Goal: Task Accomplishment & Management: Manage account settings

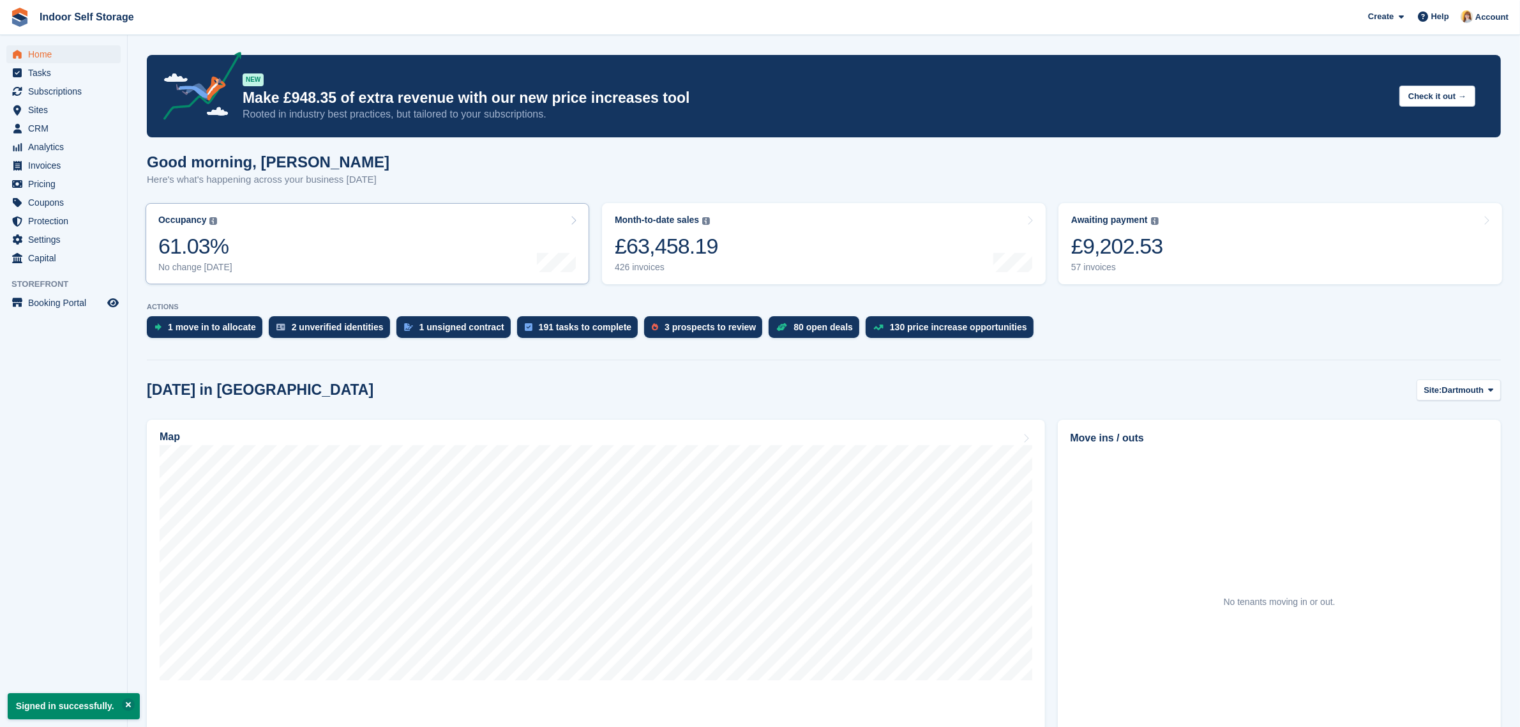
click at [562, 221] on div at bounding box center [557, 220] width 40 height 11
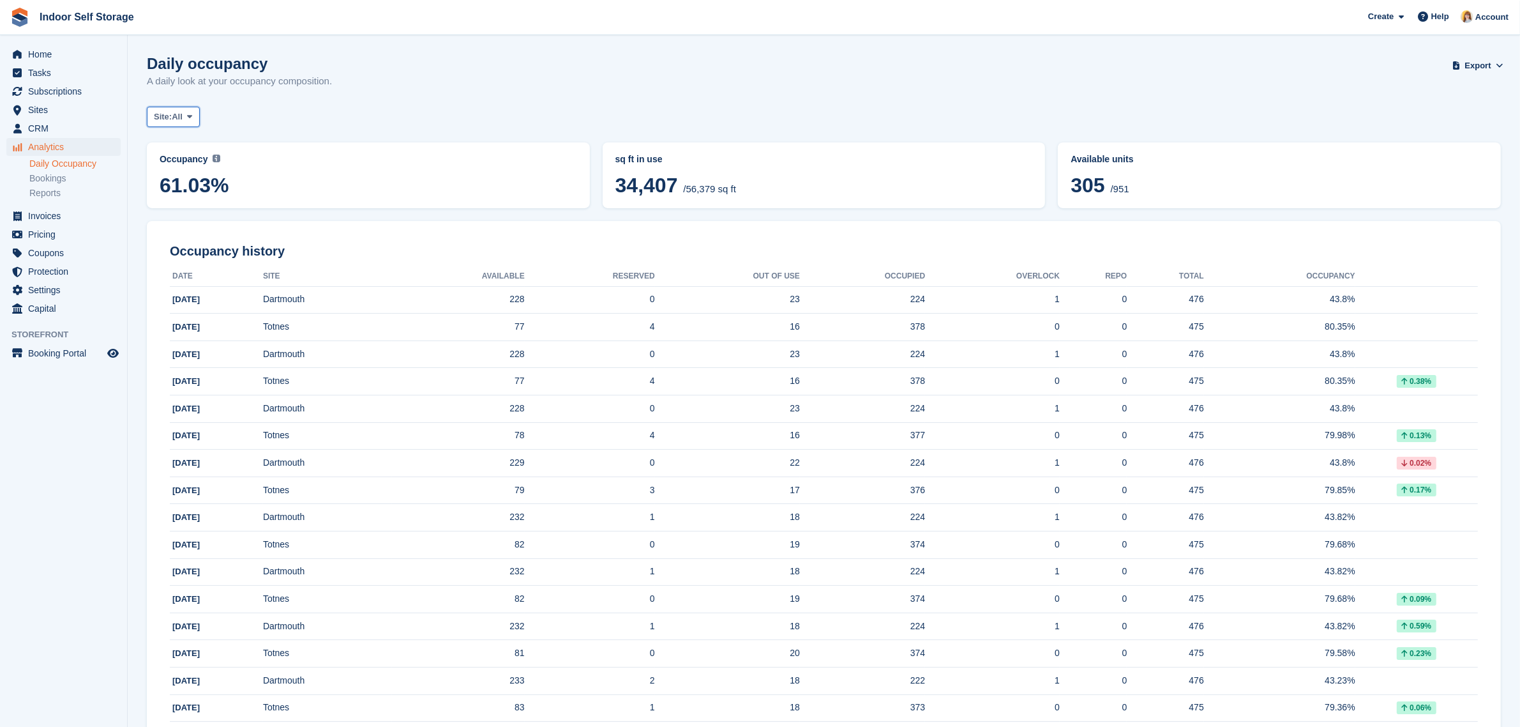
click at [195, 115] on span at bounding box center [190, 117] width 10 height 10
click at [193, 167] on link "Dartmouth" at bounding box center [208, 169] width 111 height 23
click at [208, 113] on span "Dartmouth" at bounding box center [193, 116] width 42 height 13
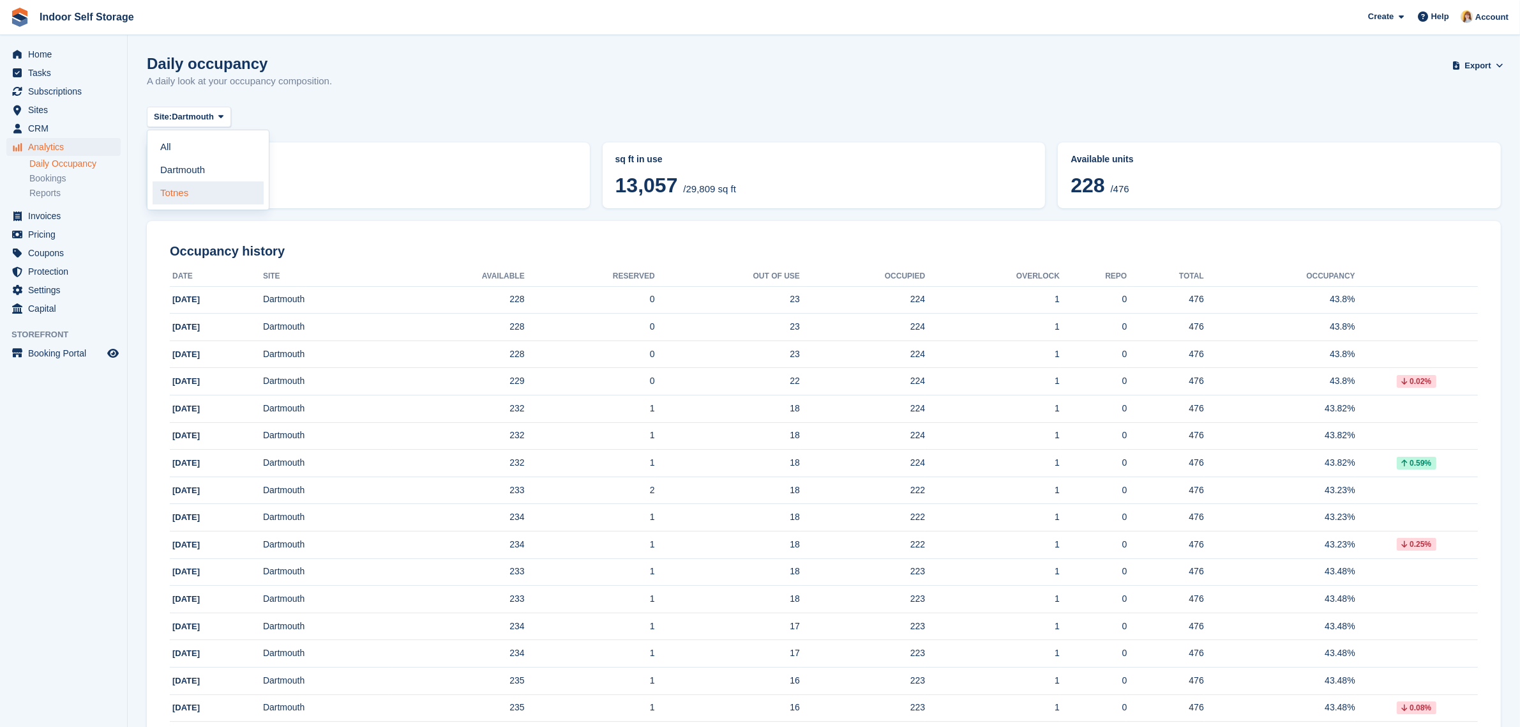
click at [185, 196] on link "Totnes" at bounding box center [208, 192] width 111 height 23
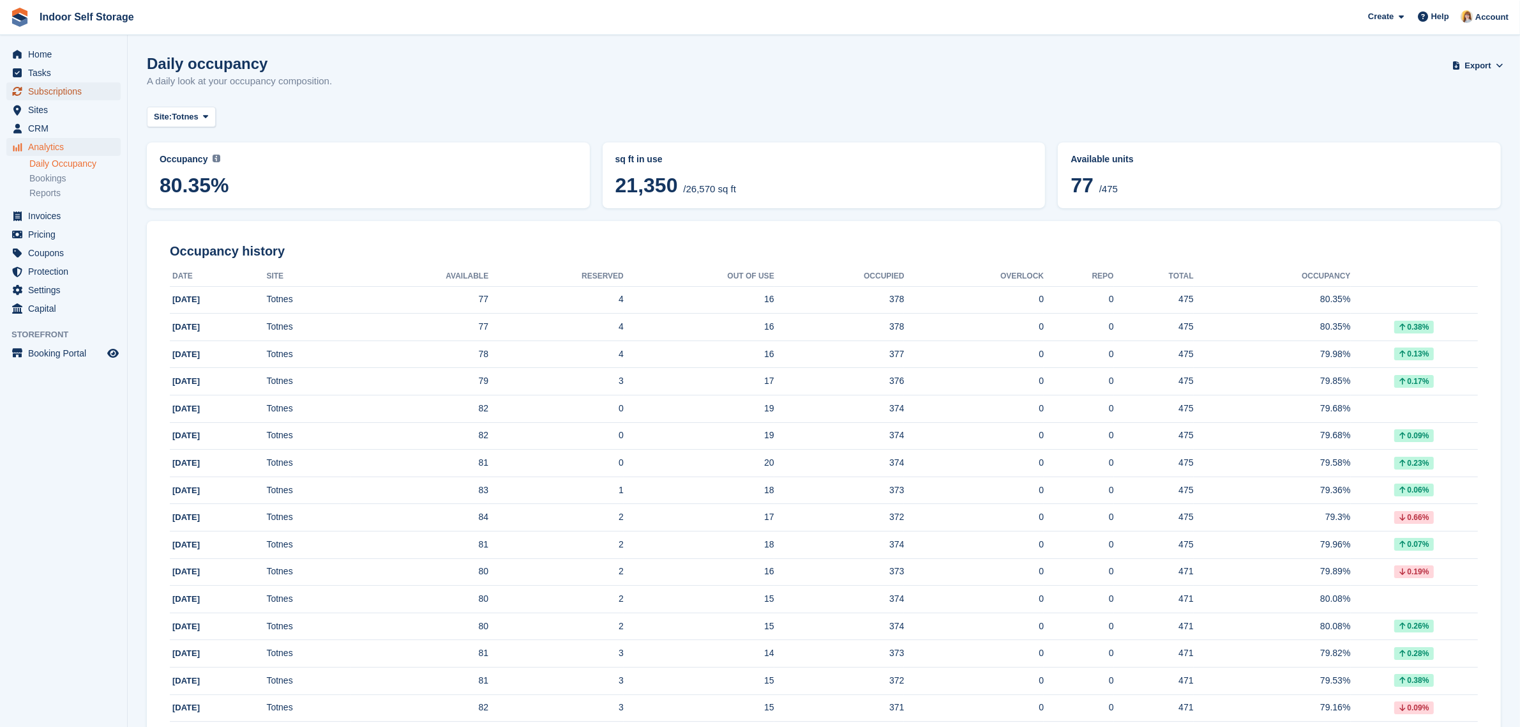
click at [59, 88] on span "Subscriptions" at bounding box center [66, 91] width 77 height 18
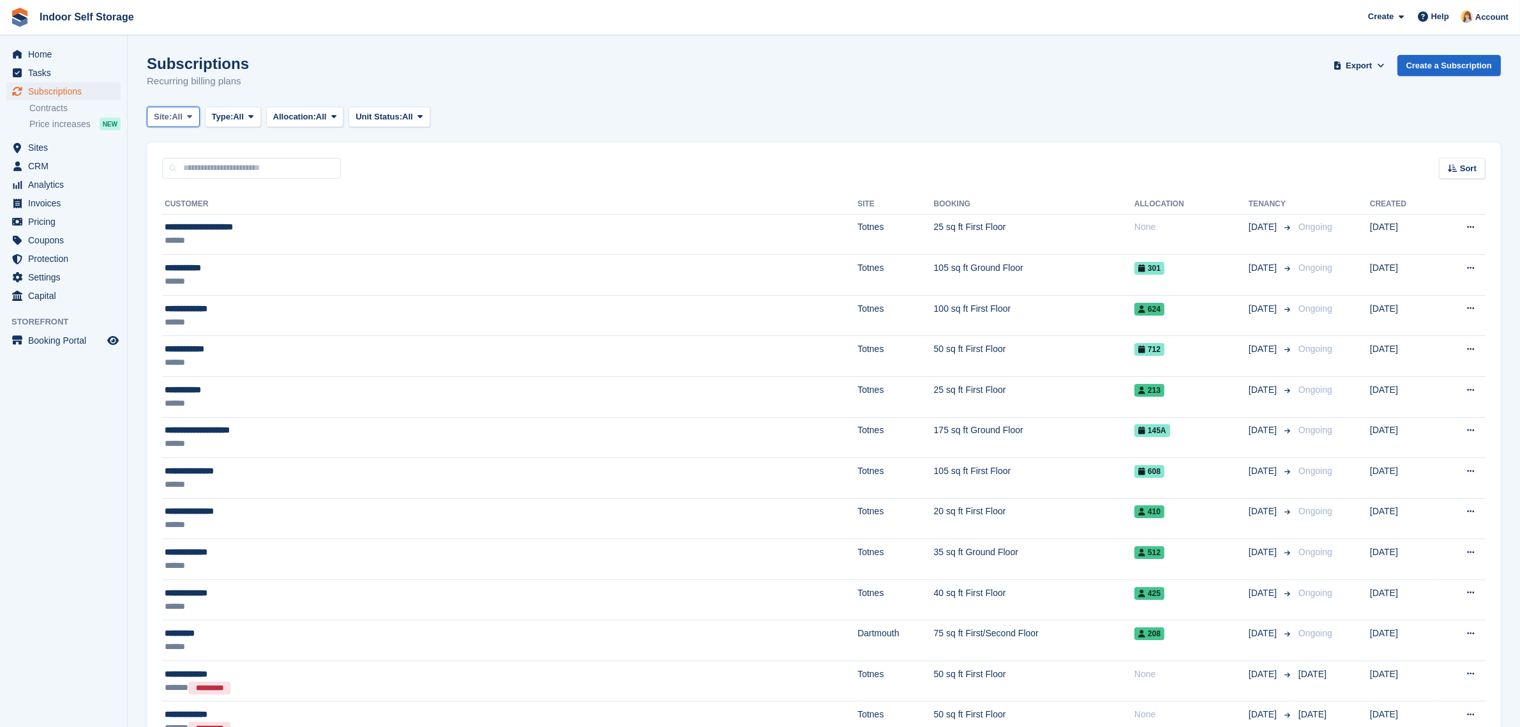
click at [186, 119] on span at bounding box center [190, 117] width 10 height 10
click at [186, 170] on link "Dartmouth" at bounding box center [208, 169] width 111 height 23
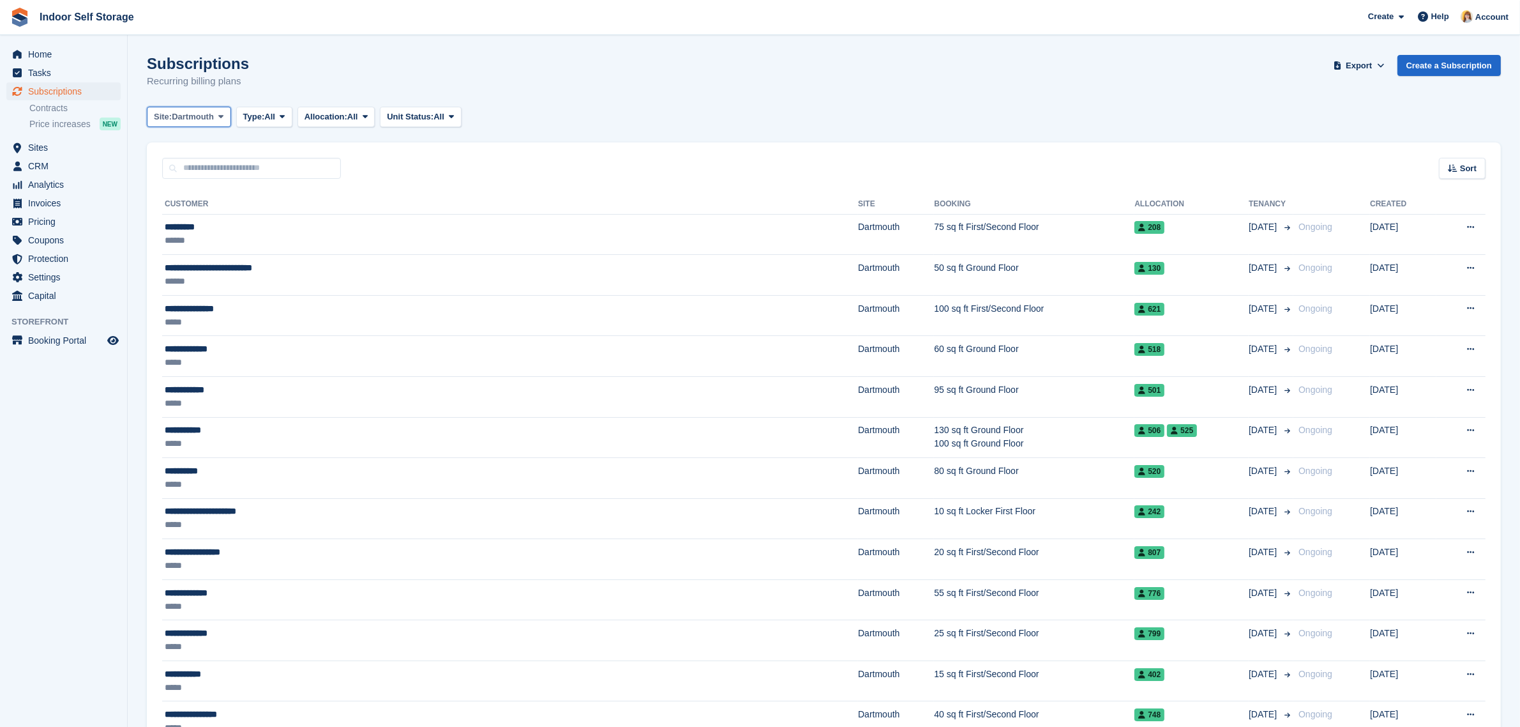
click at [206, 125] on button "Site: Dartmouth" at bounding box center [189, 117] width 84 height 21
click at [164, 150] on link "All" at bounding box center [208, 146] width 111 height 23
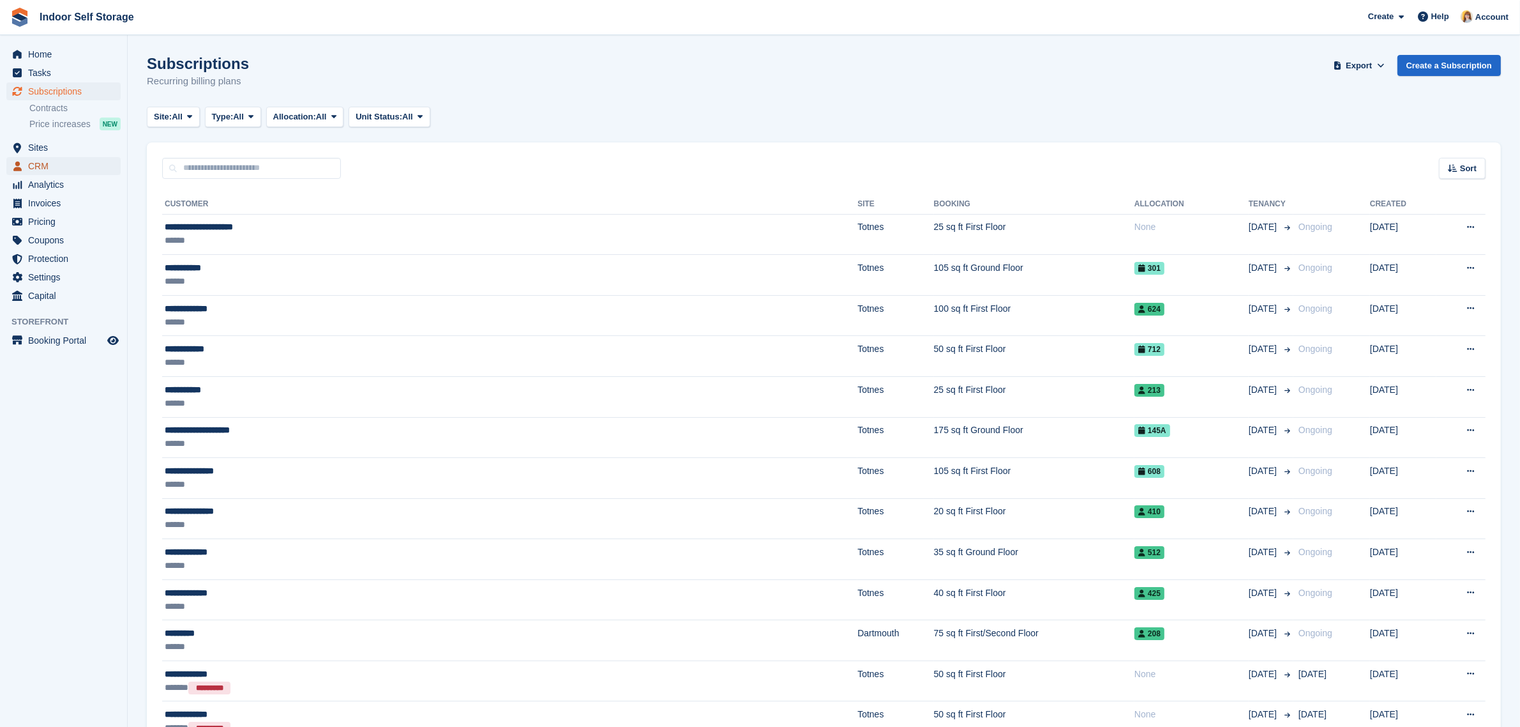
click at [46, 165] on span "CRM" at bounding box center [66, 166] width 77 height 18
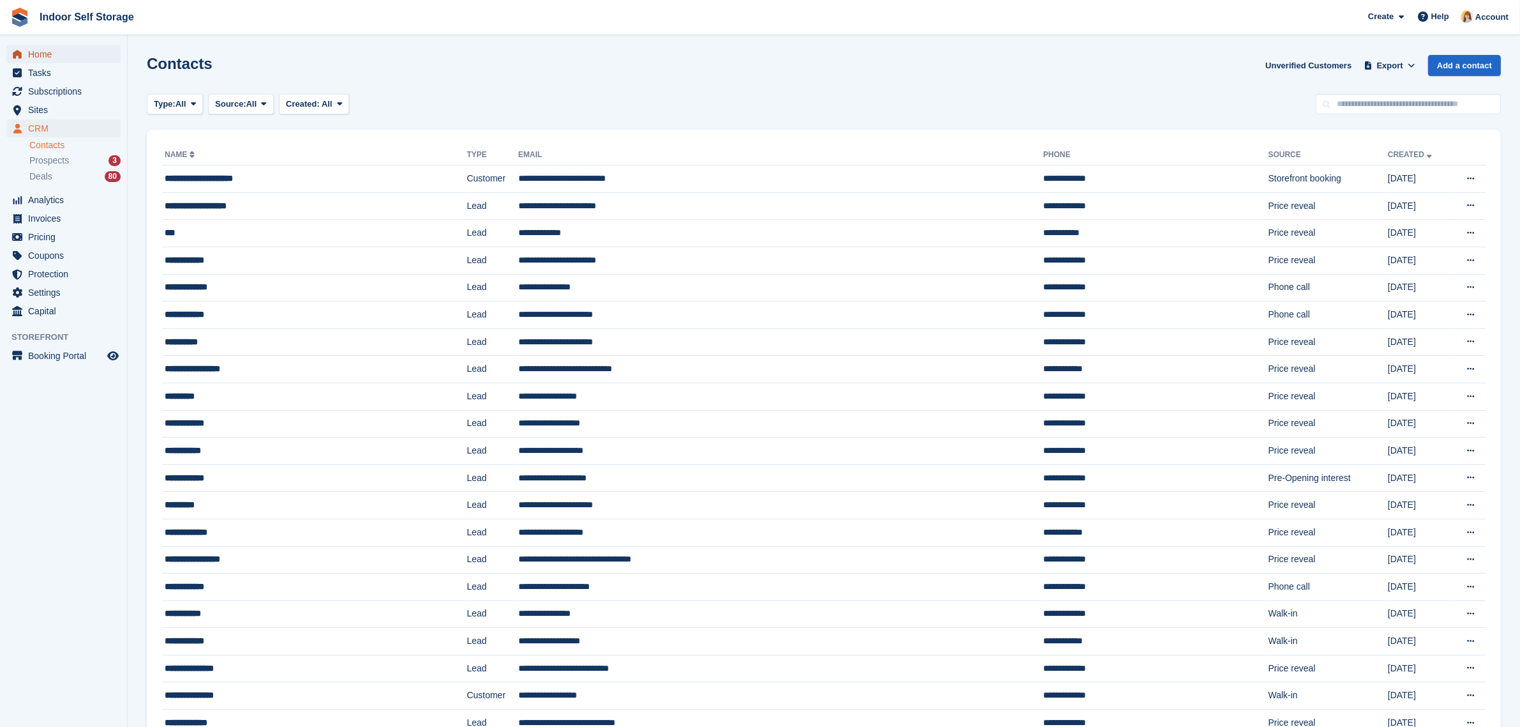
click at [39, 55] on span "Home" at bounding box center [66, 54] width 77 height 18
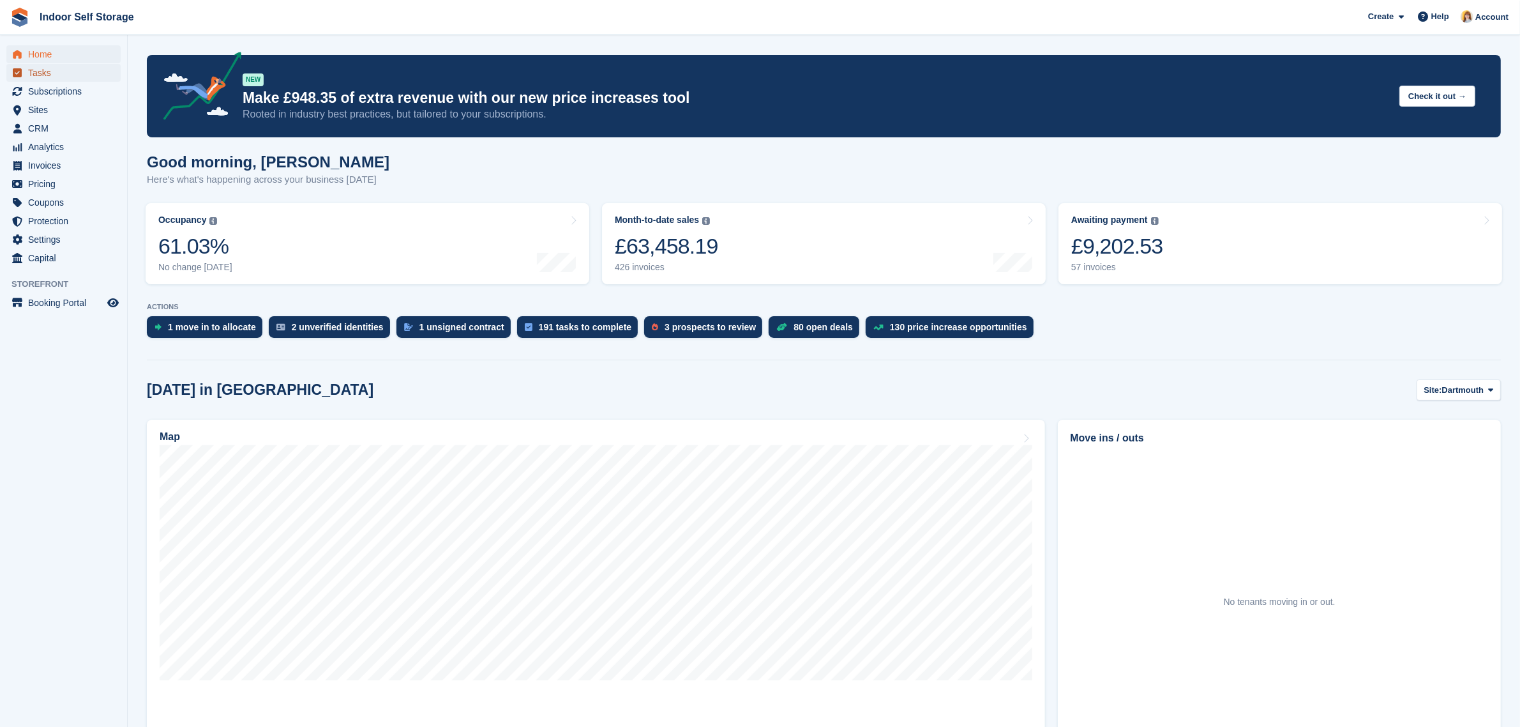
click at [32, 70] on span "Tasks" at bounding box center [66, 73] width 77 height 18
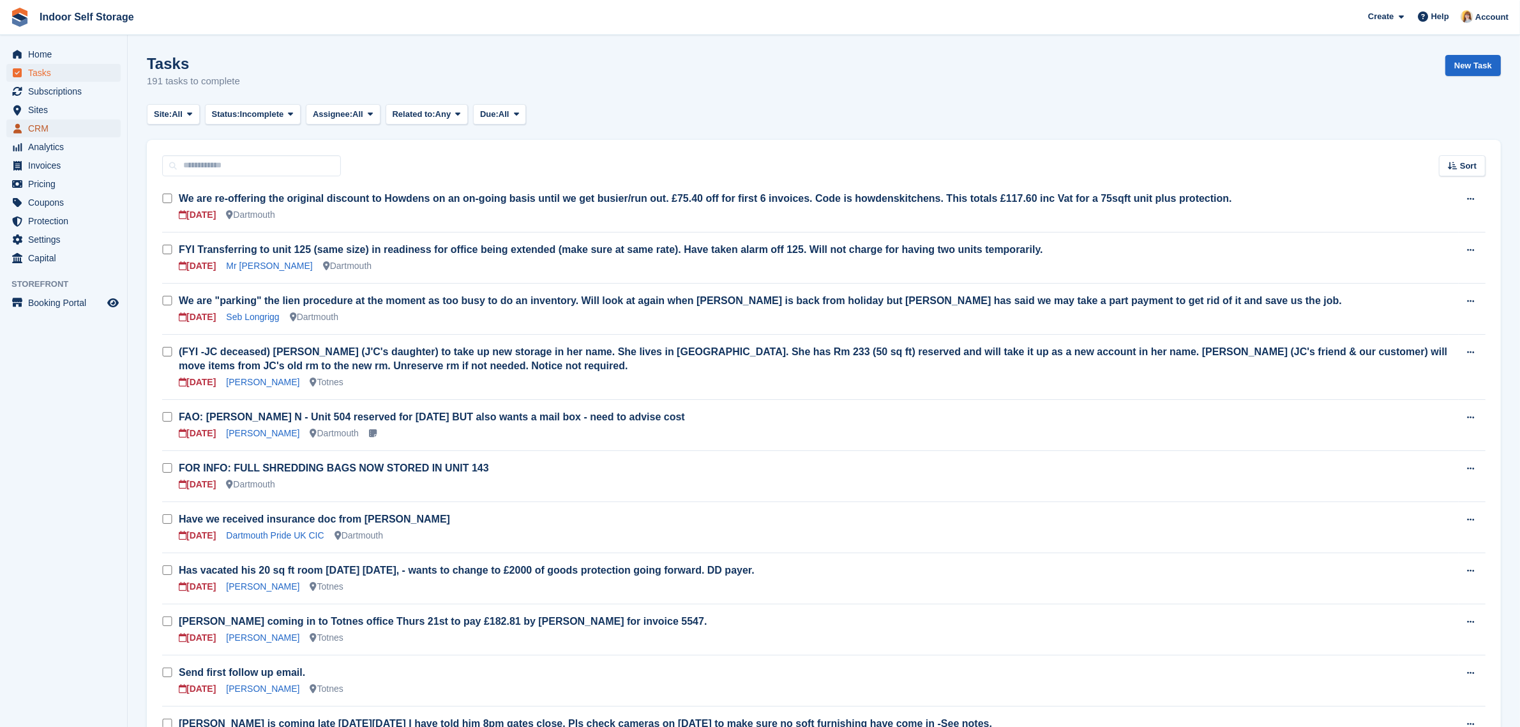
click at [37, 128] on span "CRM" at bounding box center [66, 128] width 77 height 18
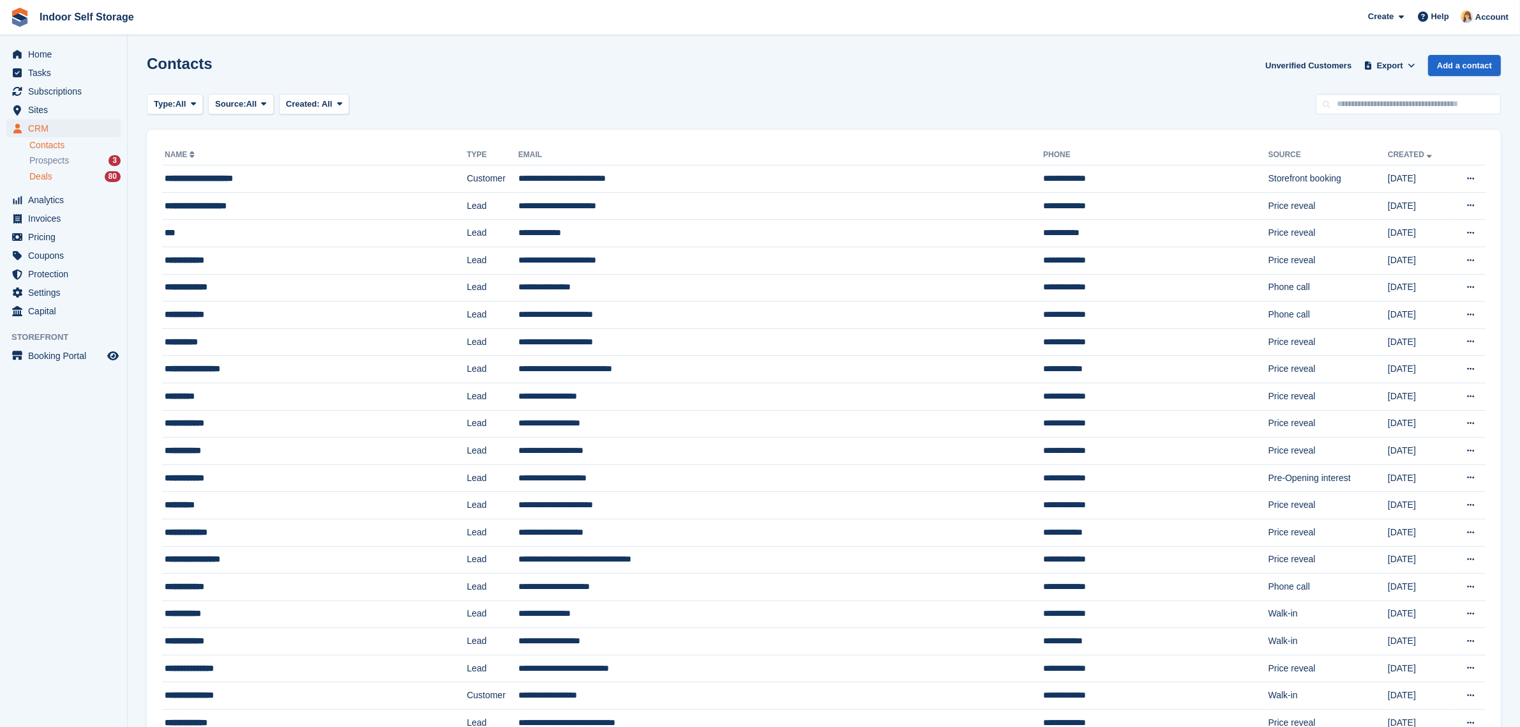
click at [43, 176] on span "Deals" at bounding box center [40, 176] width 23 height 12
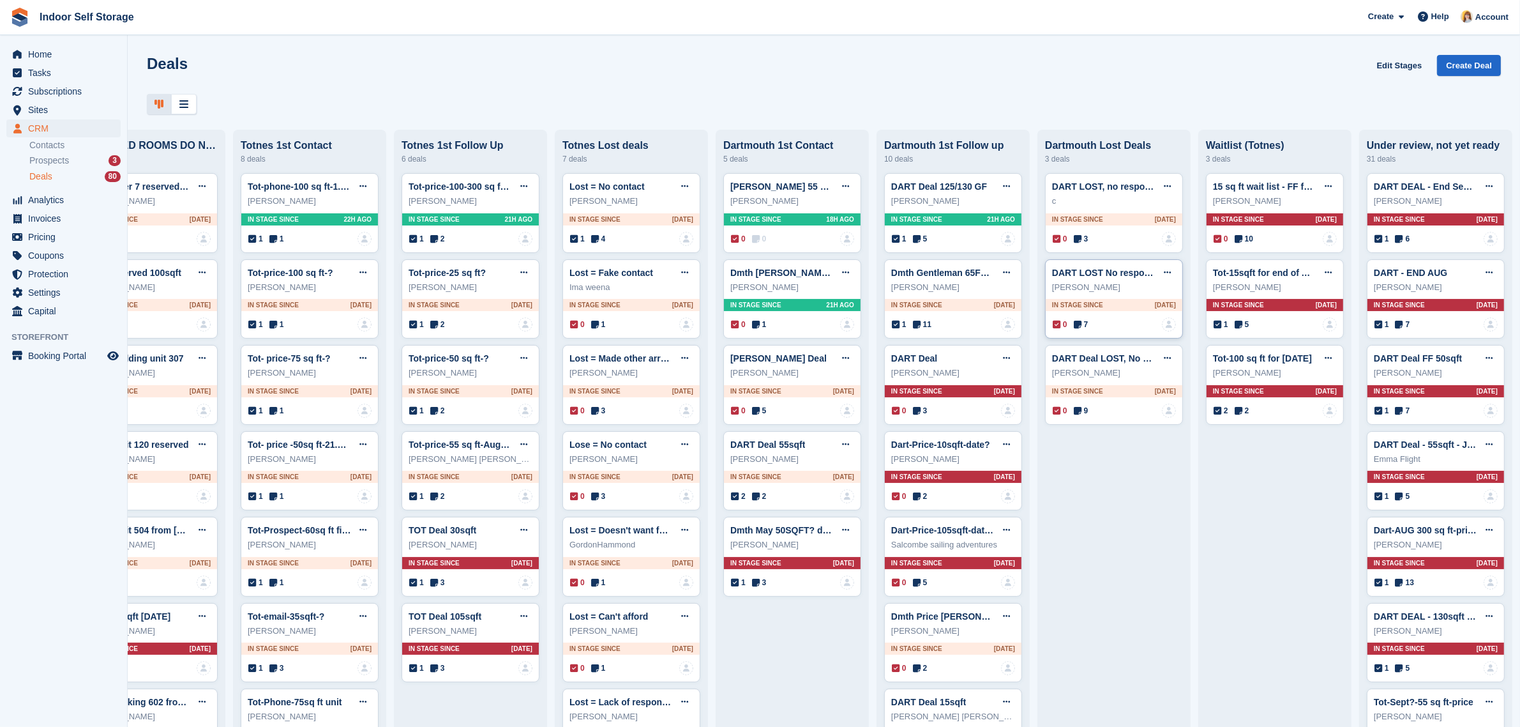
click at [1103, 307] on div "In stage since 1D AGO" at bounding box center [1114, 305] width 137 height 12
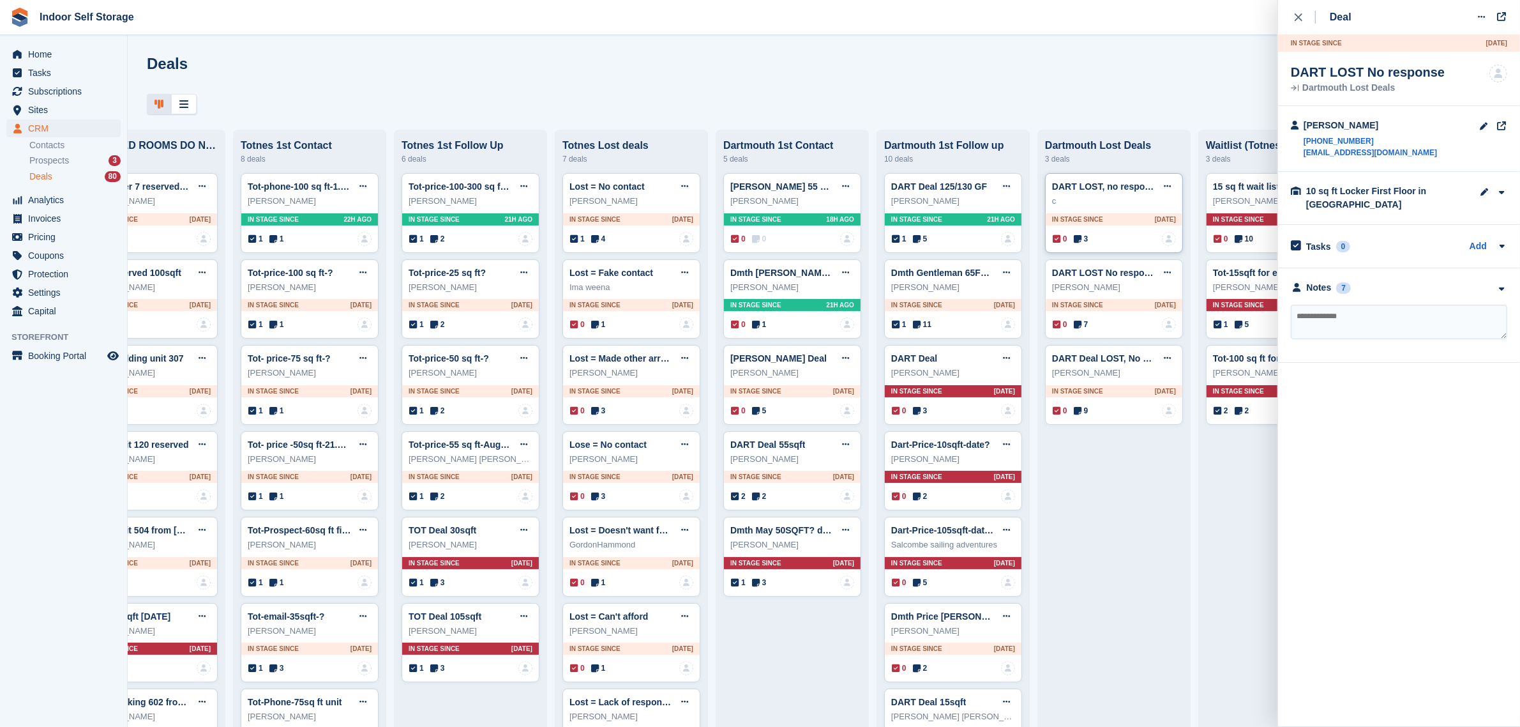
click at [1094, 236] on div "0 3 No one is assigned to this deal" at bounding box center [1114, 239] width 123 height 14
click at [1103, 394] on div "In stage since 1D AGO" at bounding box center [1114, 391] width 137 height 12
click at [1354, 292] on div "Notes 9" at bounding box center [1399, 287] width 216 height 13
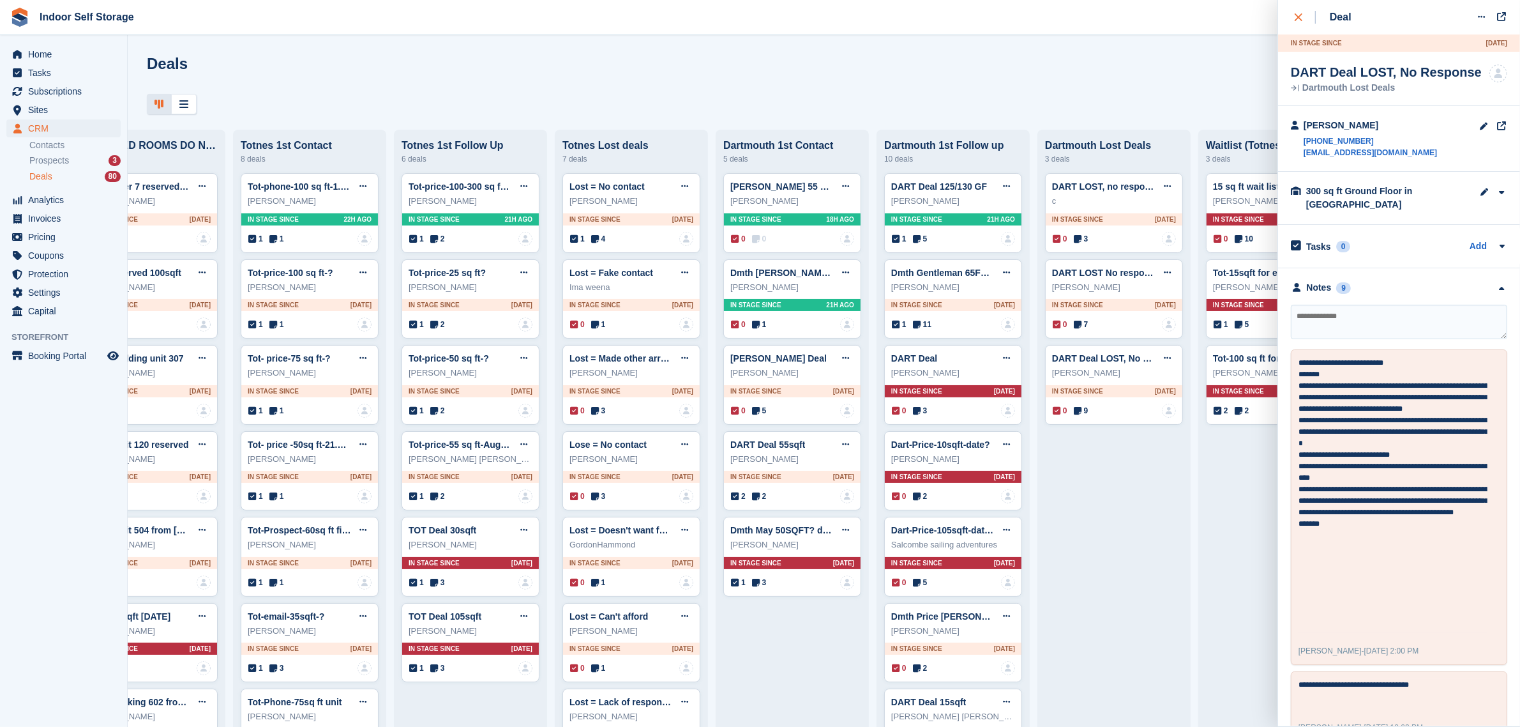
click at [1298, 16] on icon "close" at bounding box center [1299, 17] width 8 height 8
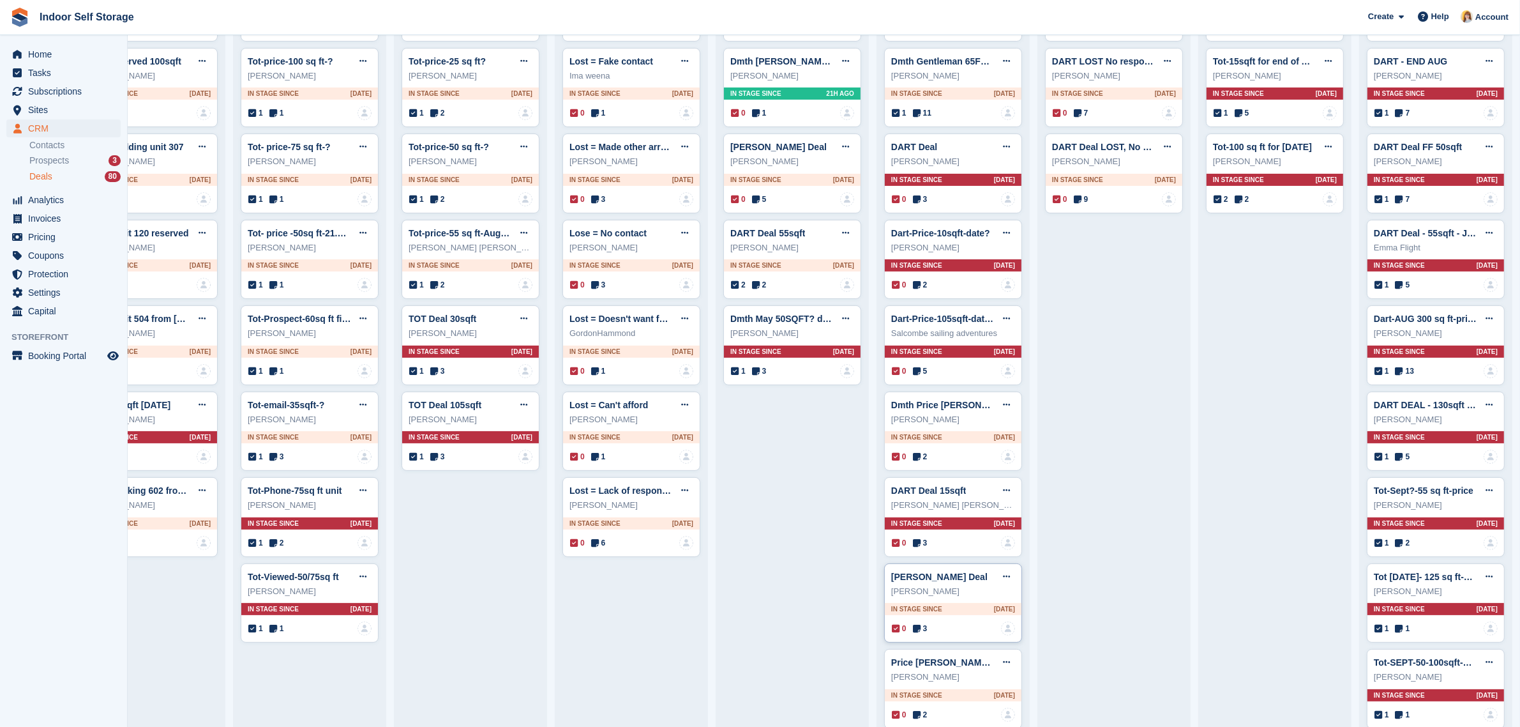
scroll to position [239, 0]
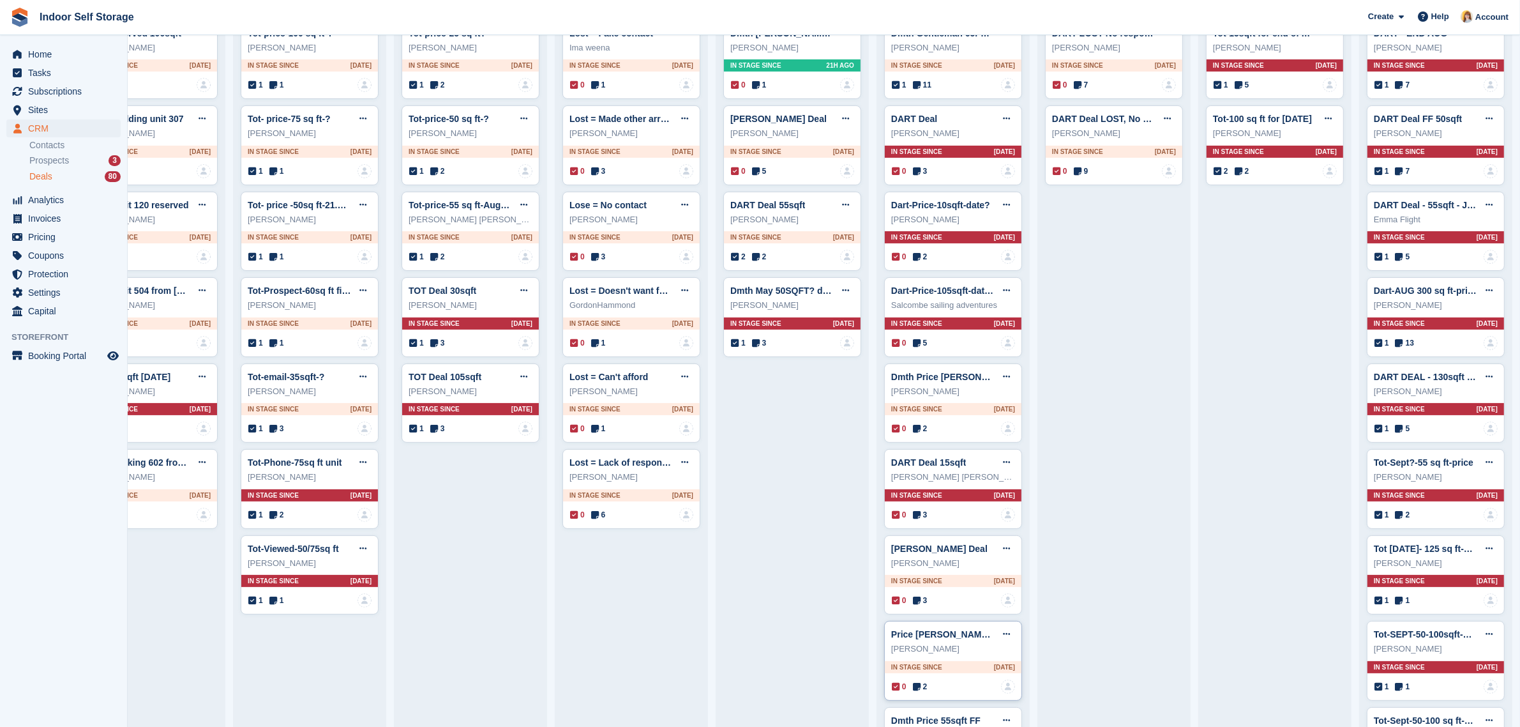
click at [939, 651] on div "David martin" at bounding box center [953, 648] width 124 height 13
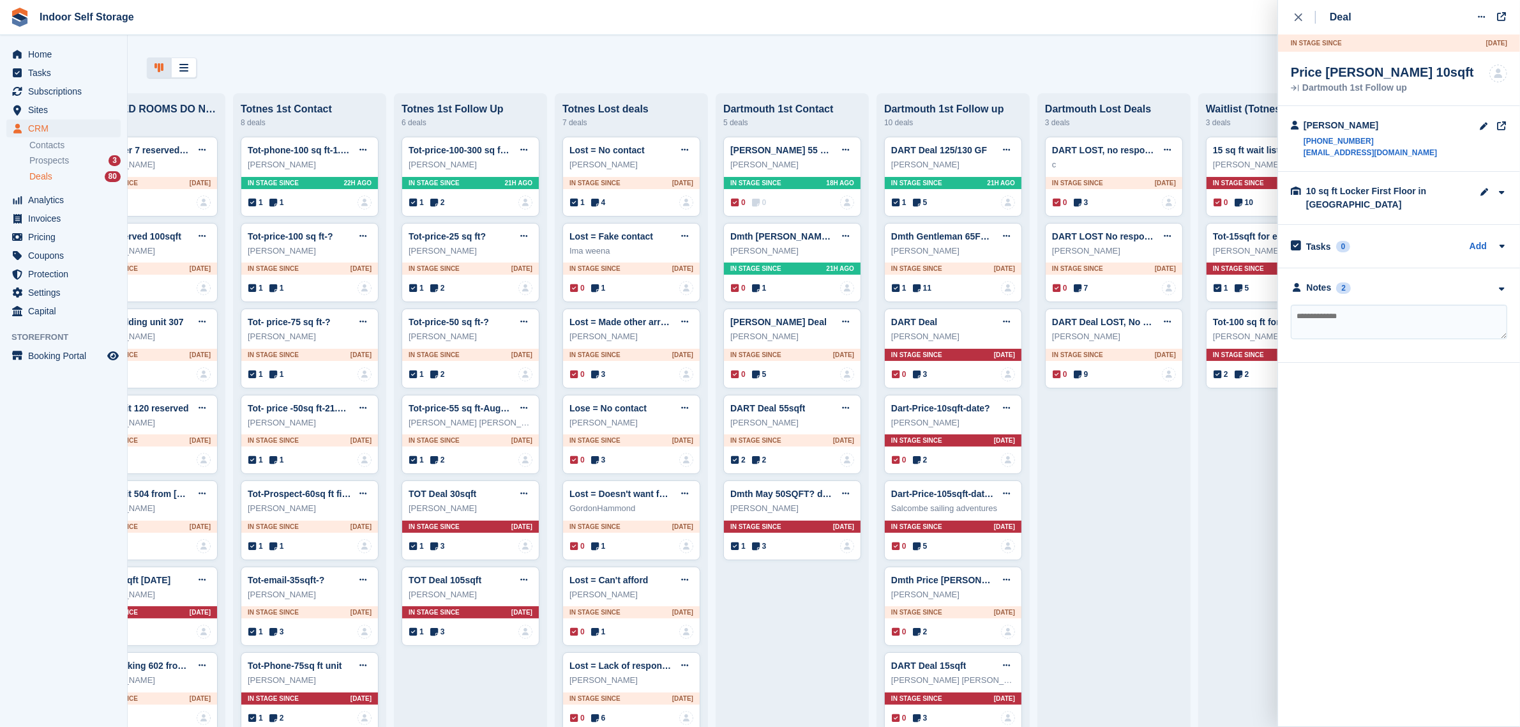
scroll to position [0, 0]
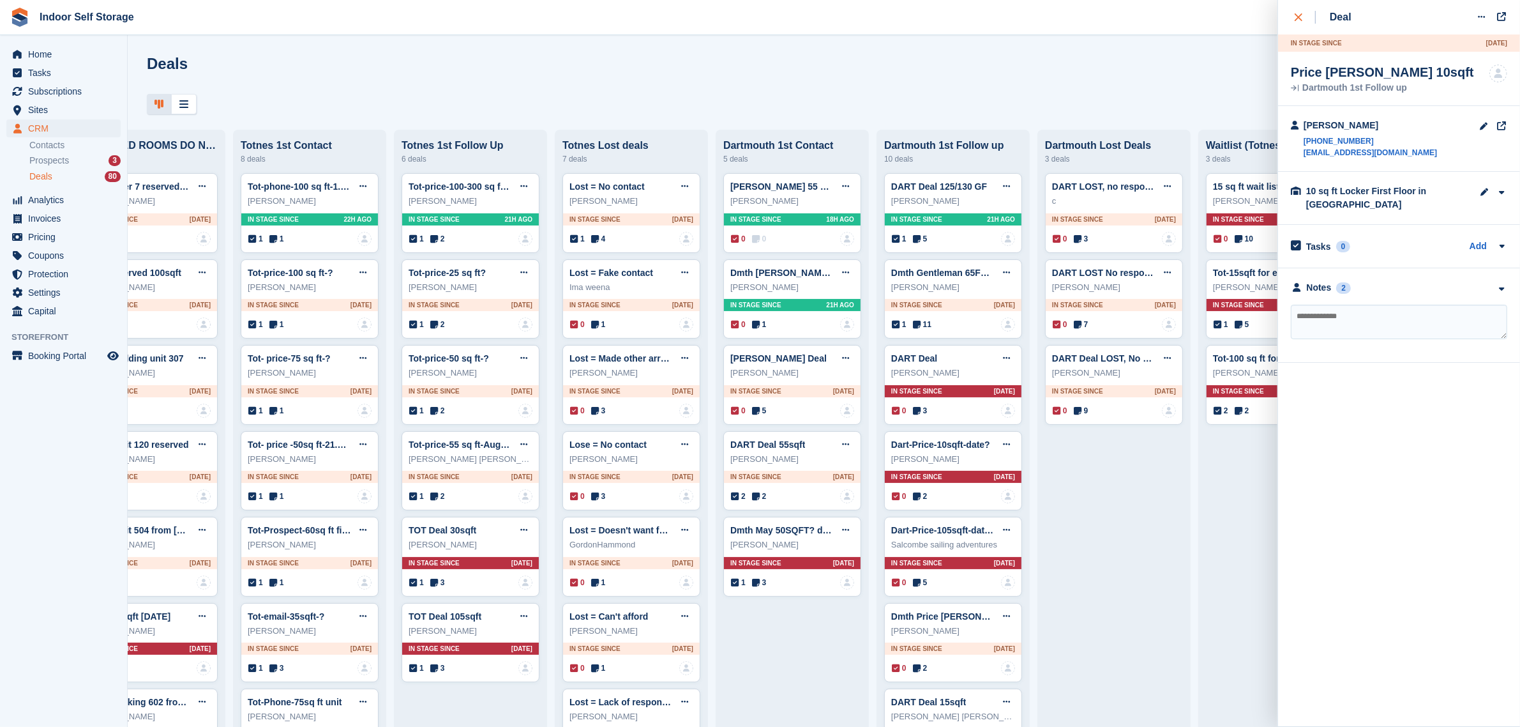
click at [1295, 14] on icon "close" at bounding box center [1299, 17] width 8 height 8
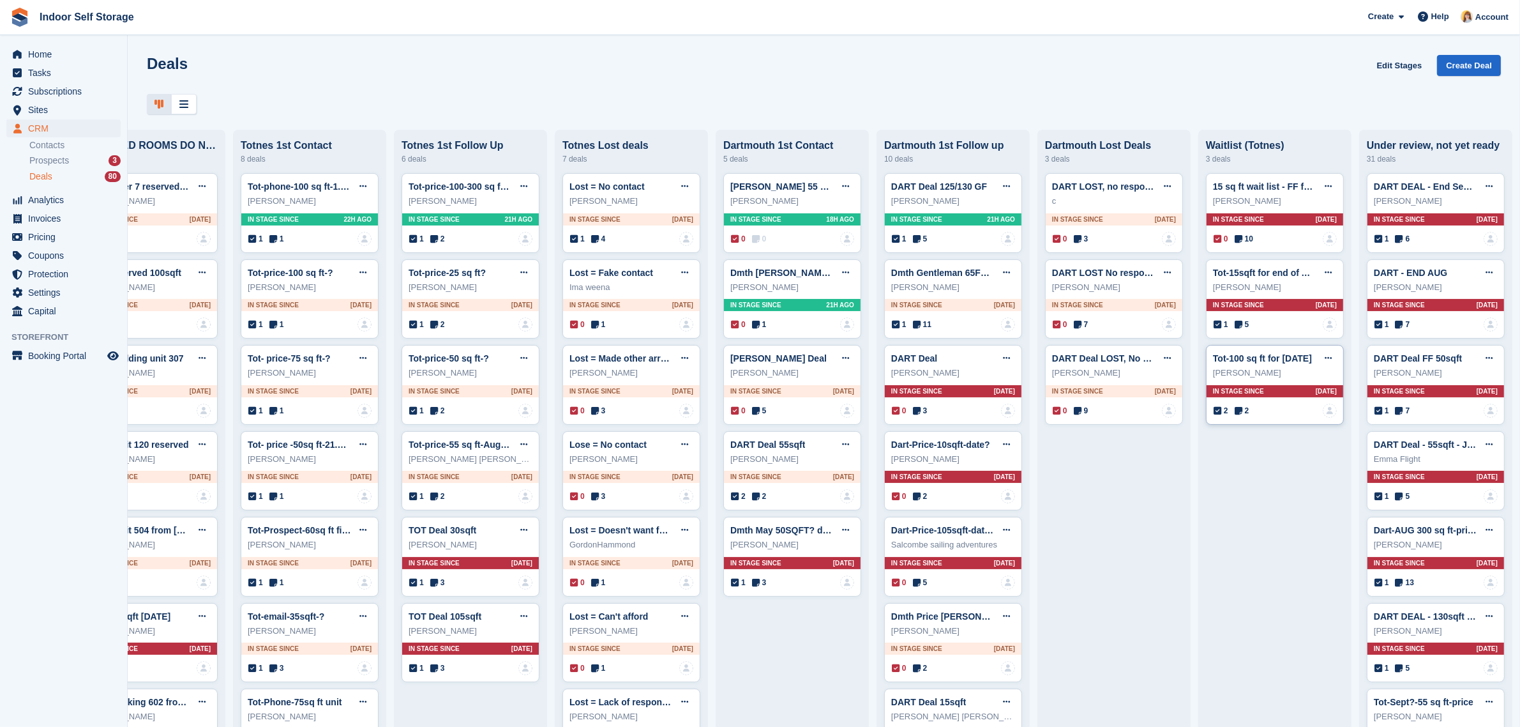
click at [1264, 374] on div "Jeff Walkden" at bounding box center [1275, 372] width 124 height 13
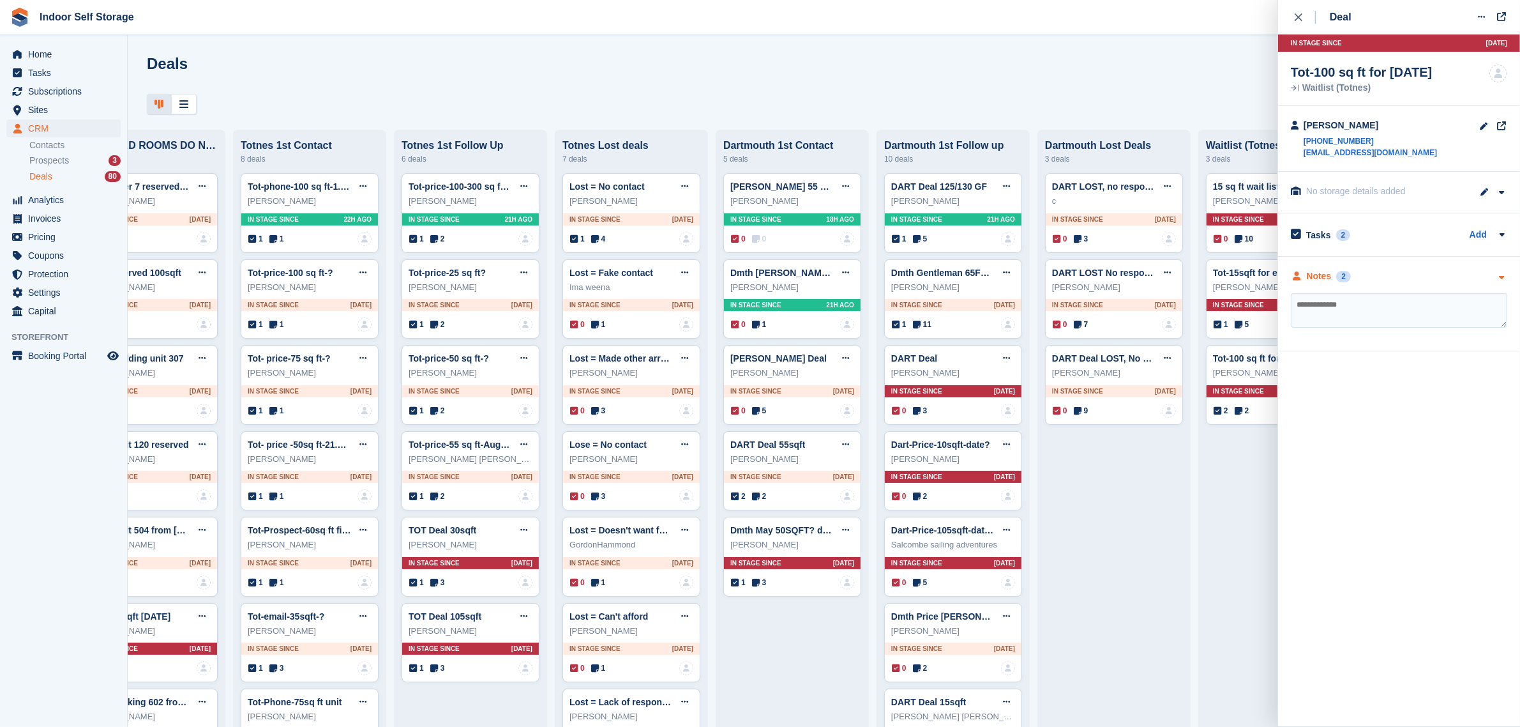
click at [1363, 278] on div "Notes 2" at bounding box center [1399, 275] width 216 height 13
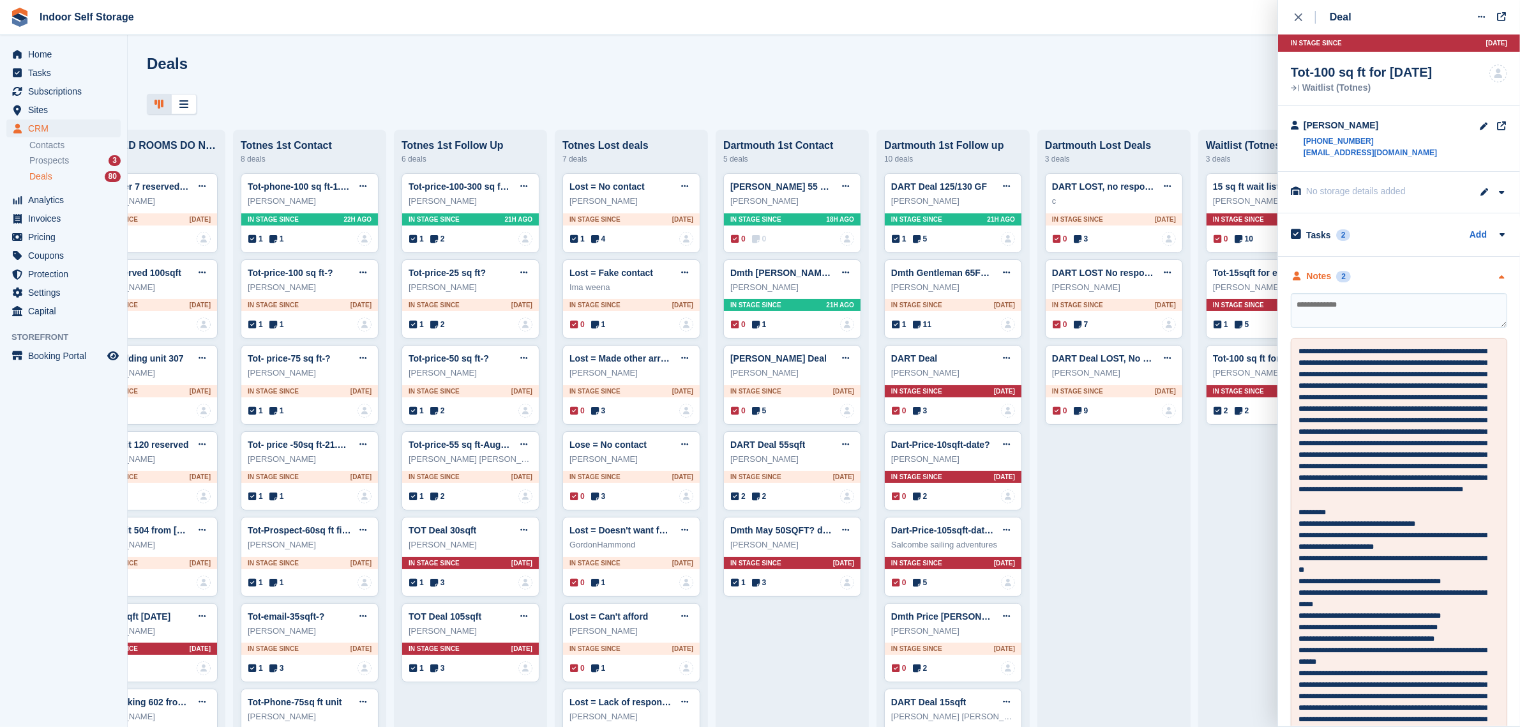
click at [1363, 278] on div "Notes 2" at bounding box center [1399, 275] width 216 height 13
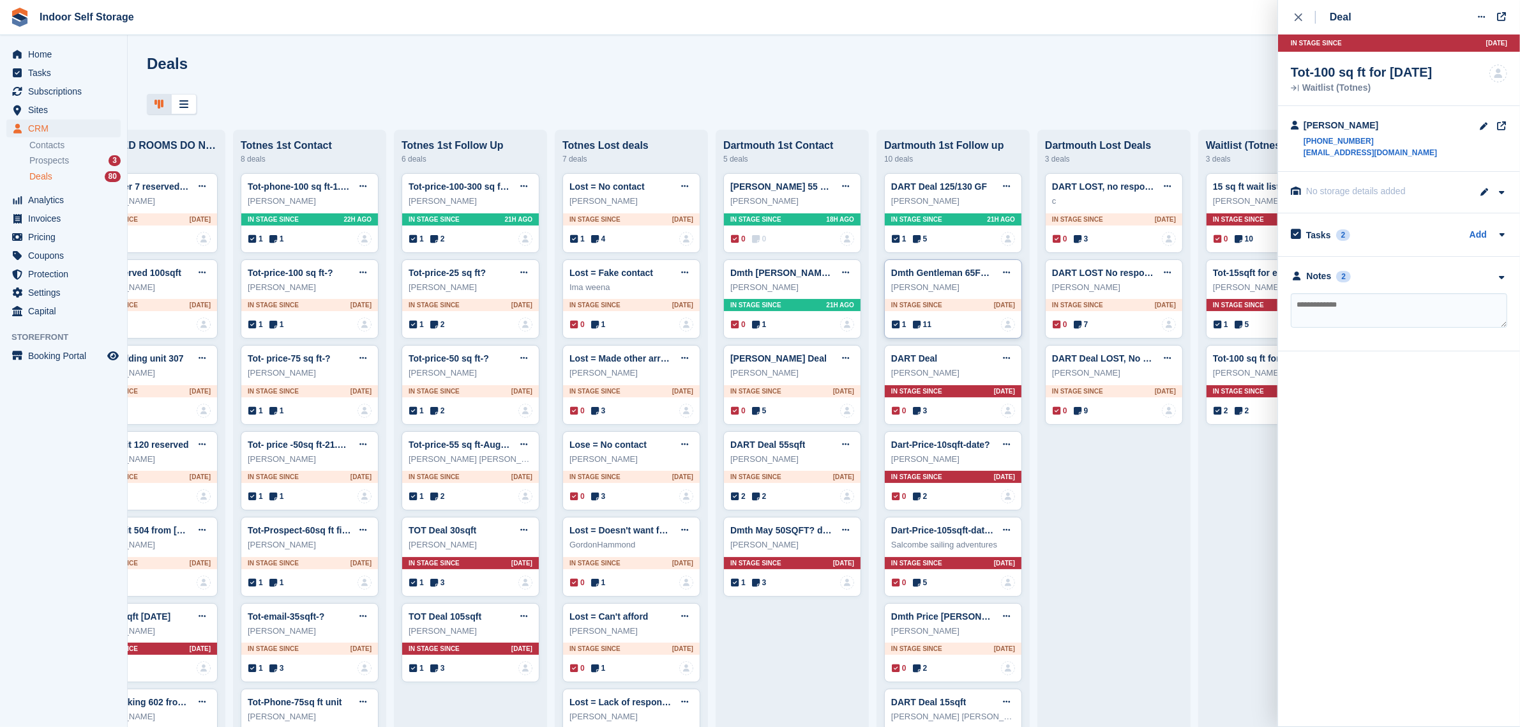
click at [942, 298] on div "Dmth Gentleman 65FF reveal Edit deal Mark as won Mark as lost Delete deal Phoeb…" at bounding box center [953, 299] width 138 height 80
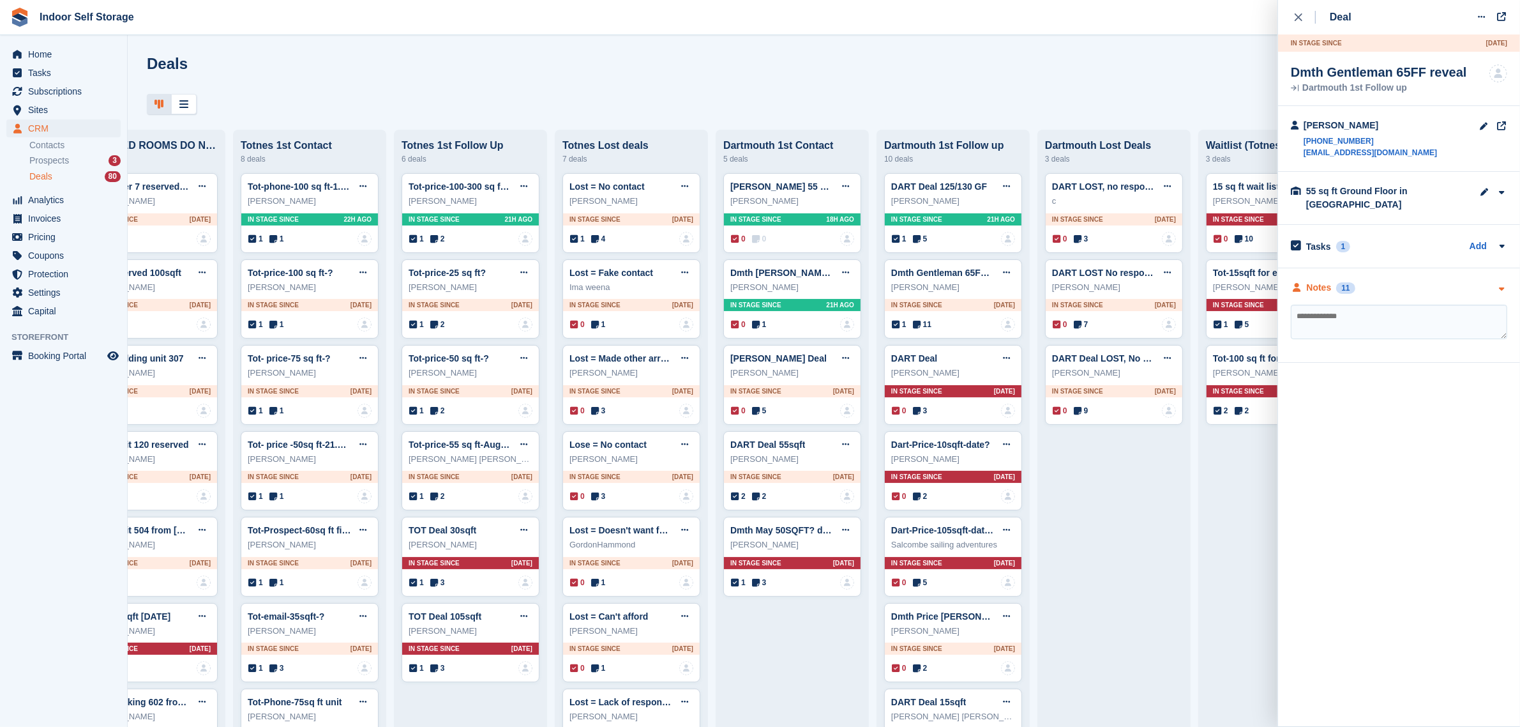
click at [1327, 288] on div "Notes" at bounding box center [1319, 287] width 25 height 13
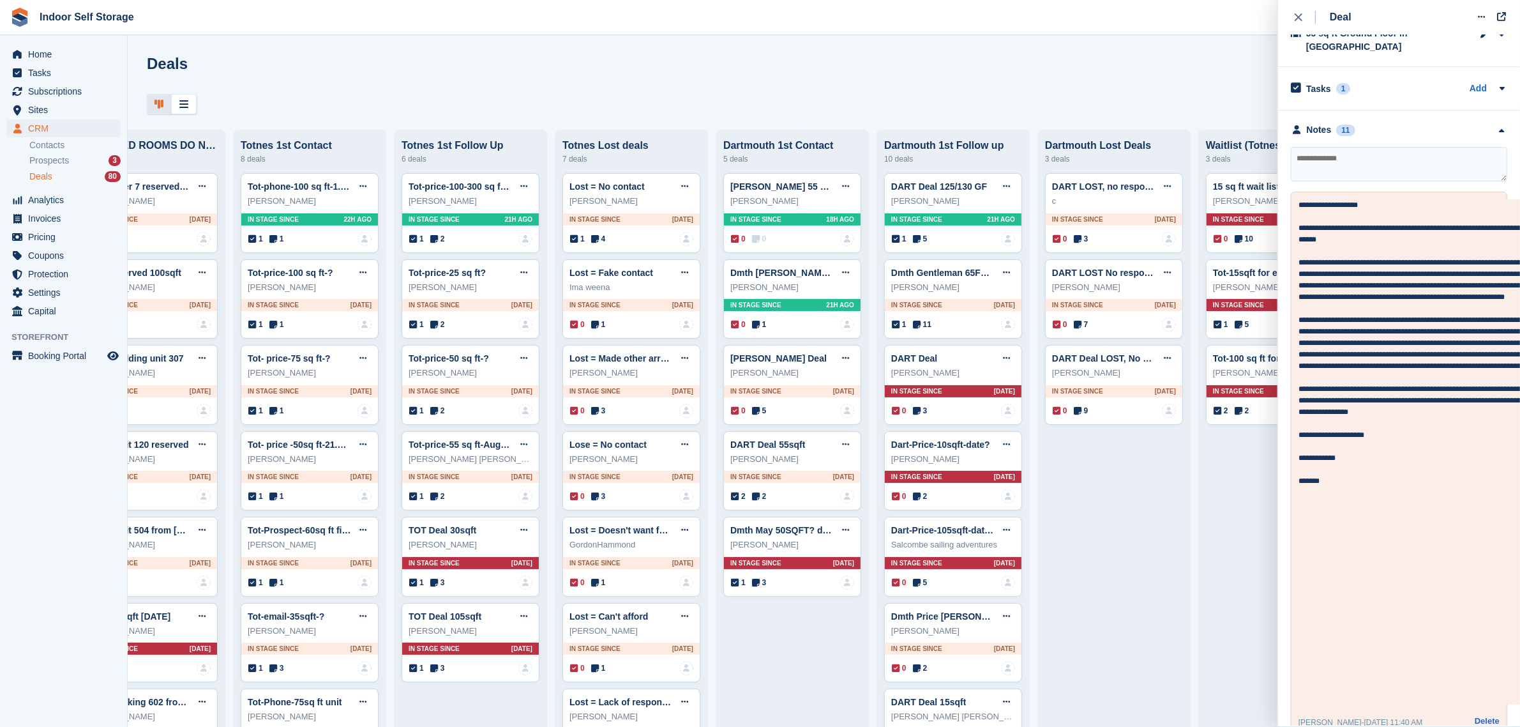
scroll to position [160, 0]
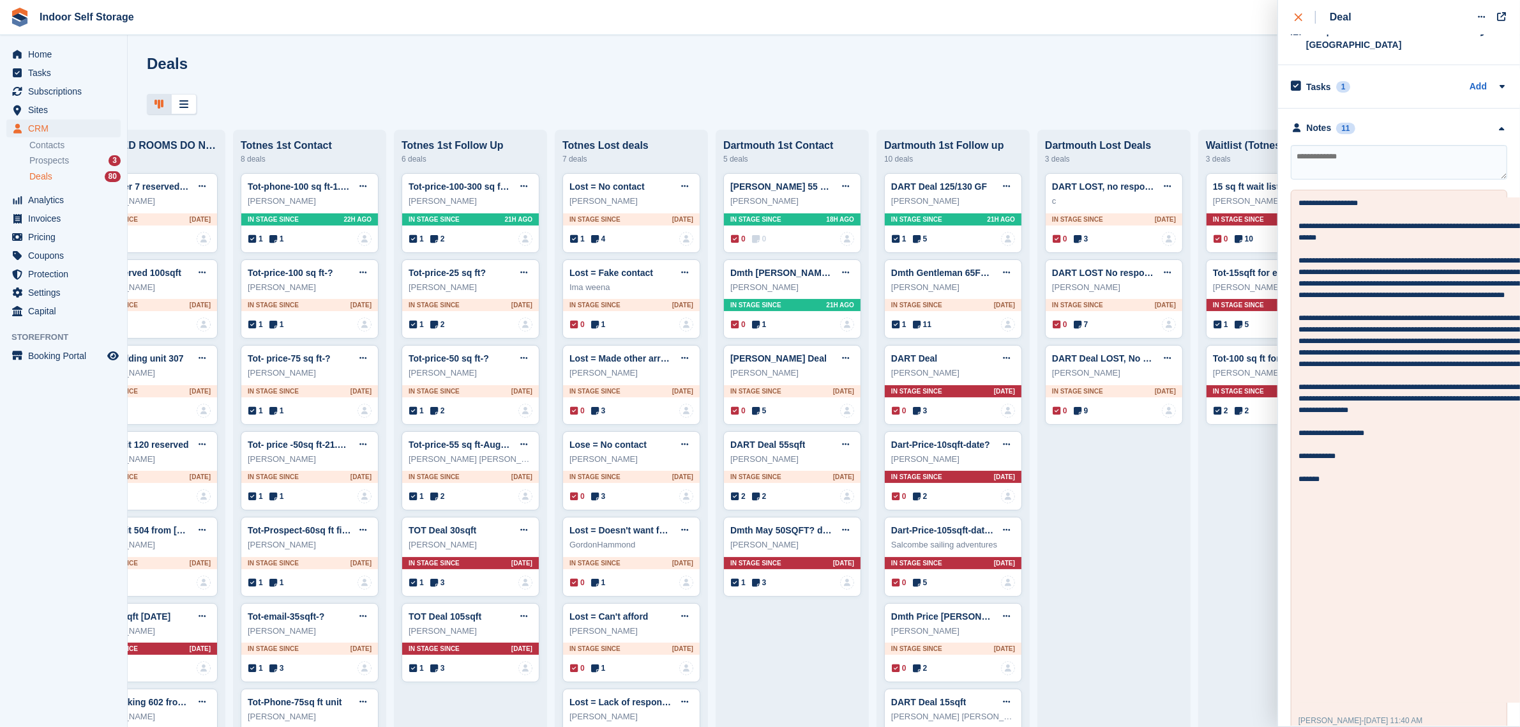
click at [1299, 17] on icon "close" at bounding box center [1299, 17] width 8 height 8
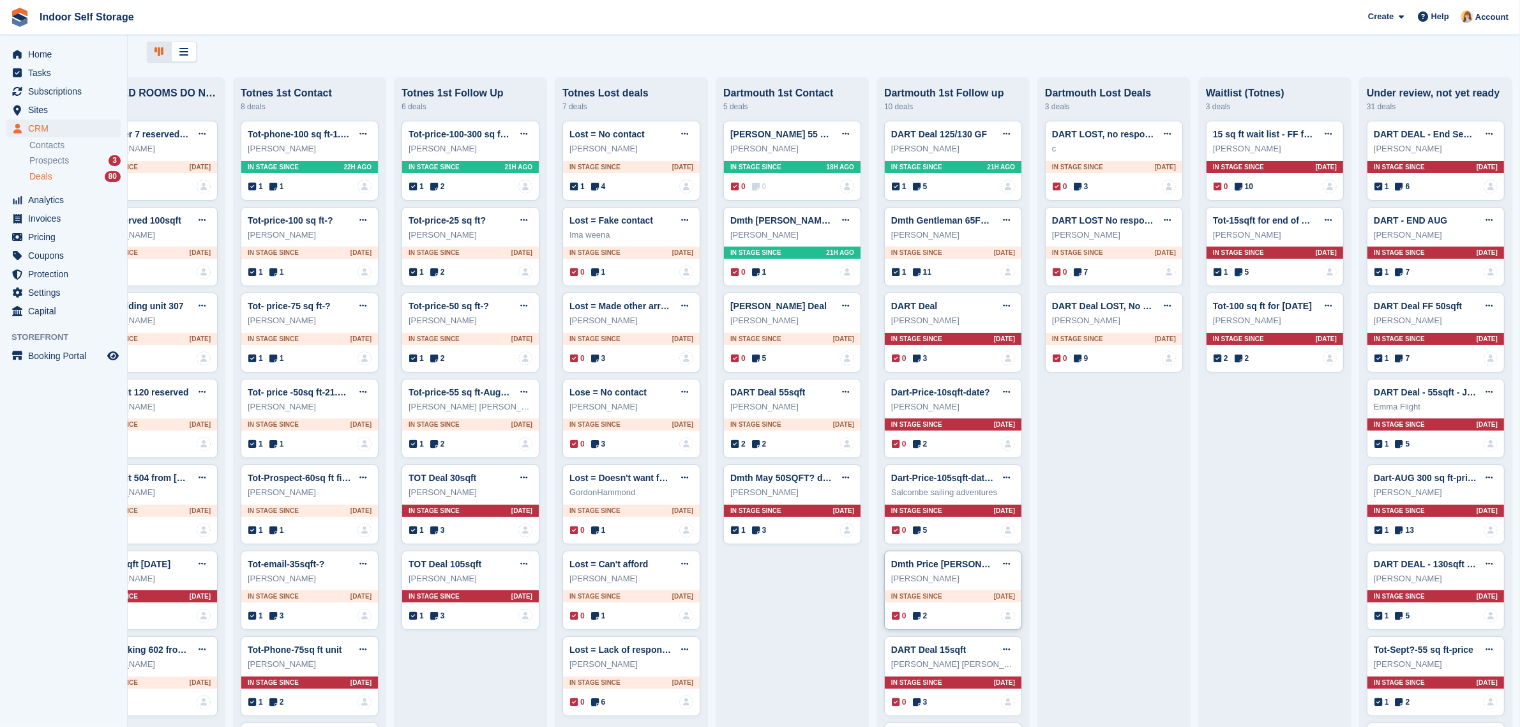
scroll to position [80, 0]
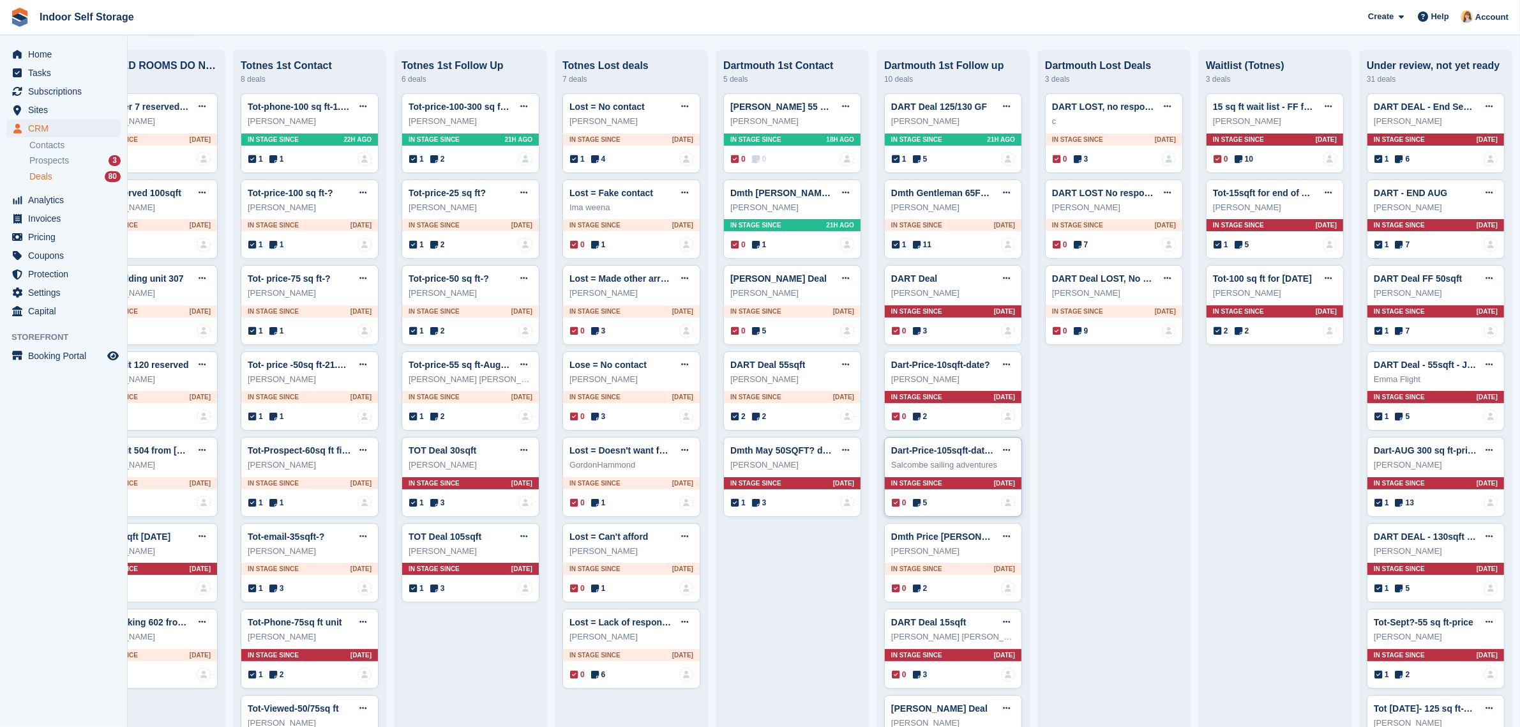
click at [910, 471] on div "Salcombe sailing adventures" at bounding box center [953, 464] width 124 height 13
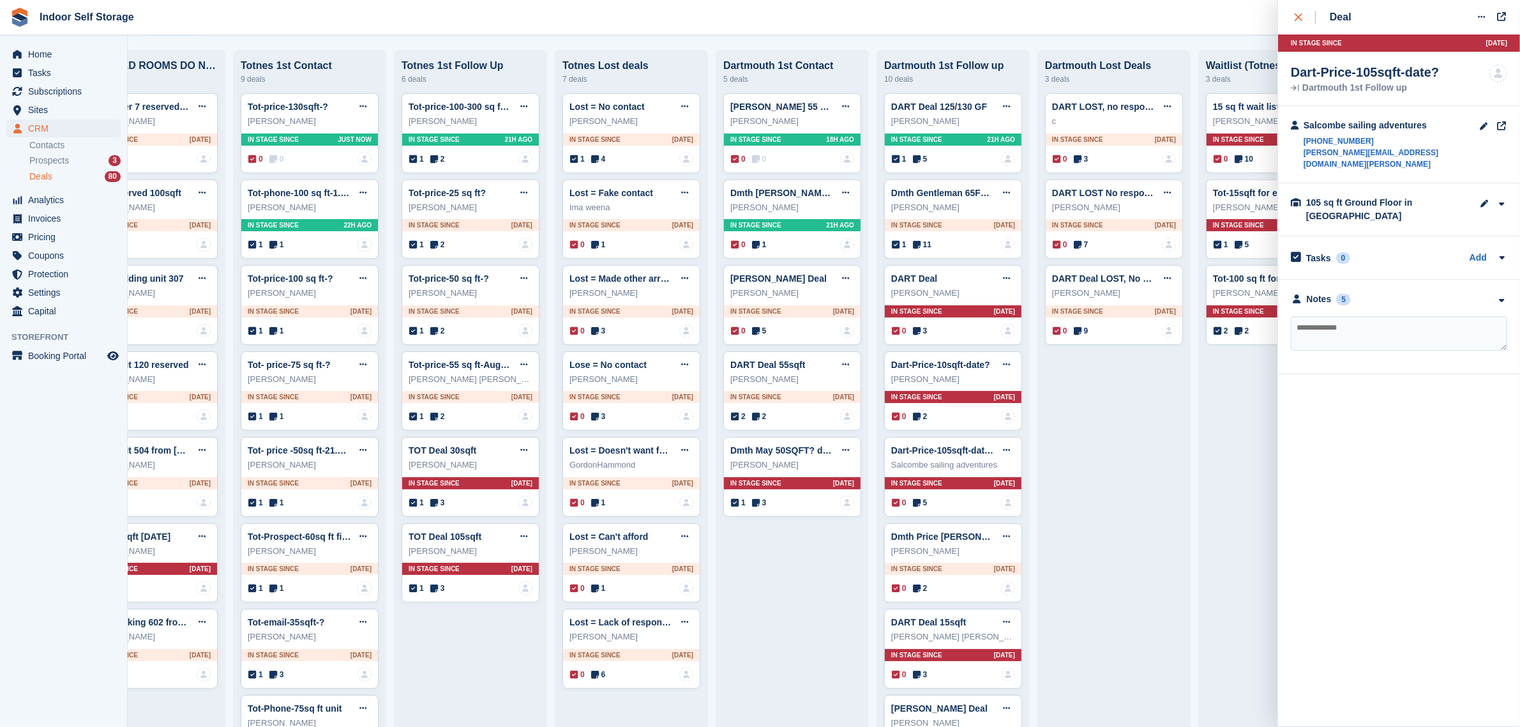
click at [1300, 15] on icon "close" at bounding box center [1299, 17] width 8 height 8
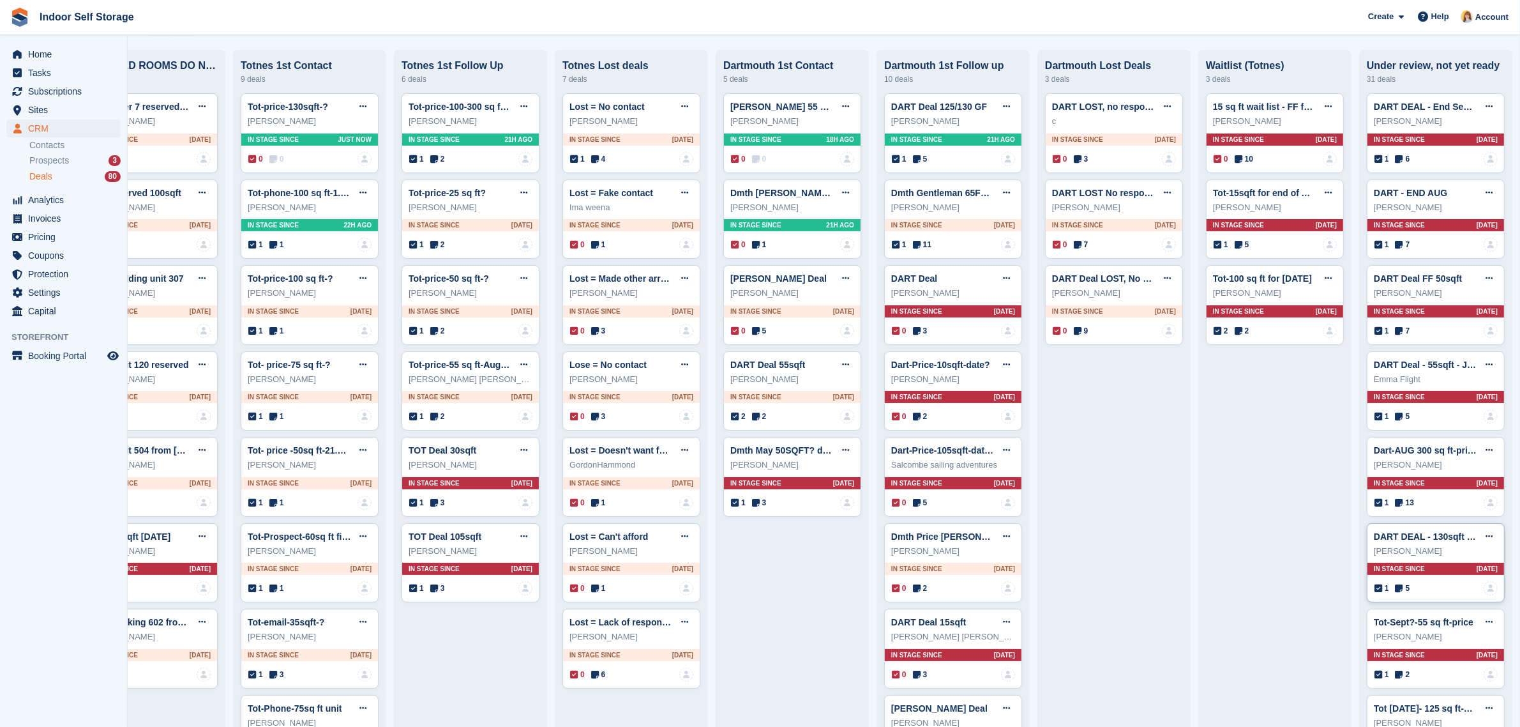
click at [1430, 570] on div "In stage since 20D AGO" at bounding box center [1436, 568] width 137 height 12
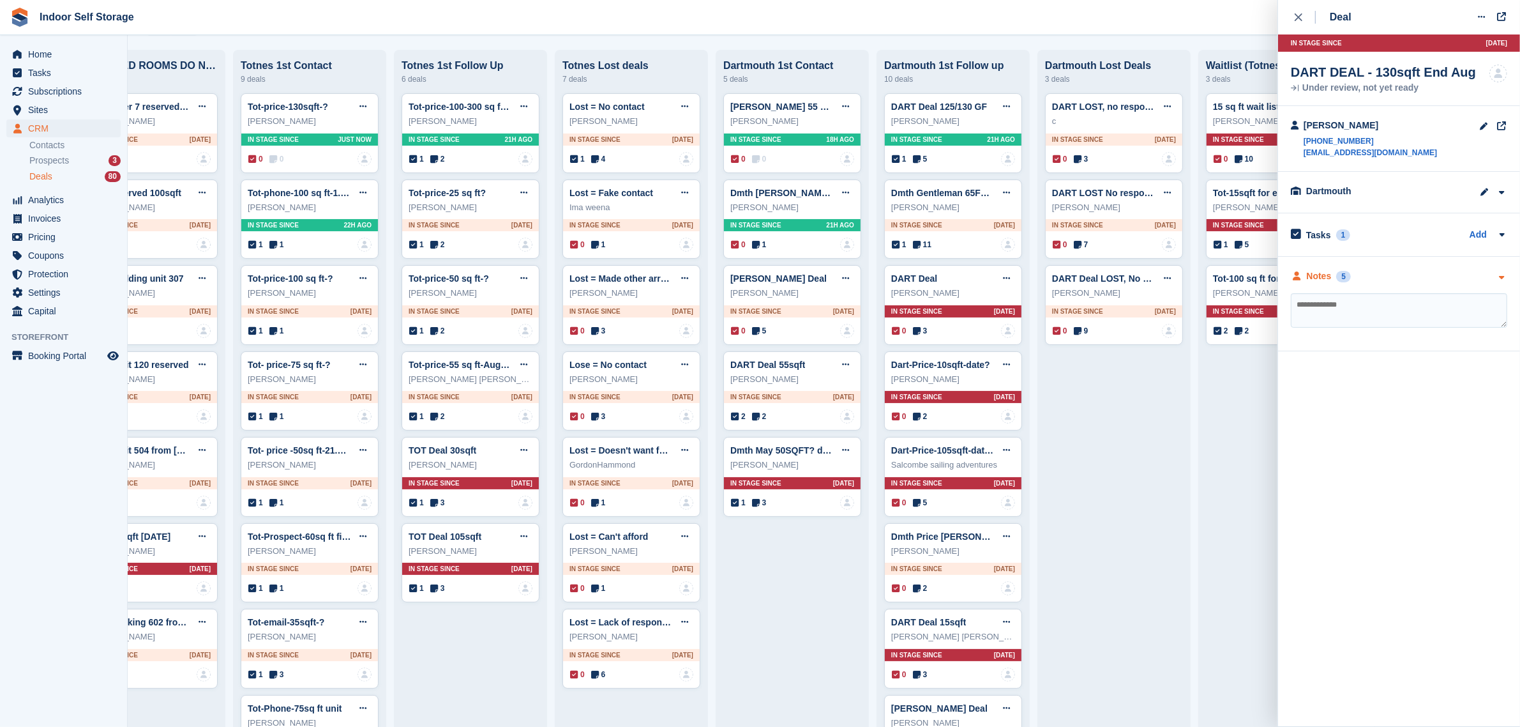
click at [1325, 273] on div "Notes" at bounding box center [1319, 275] width 25 height 13
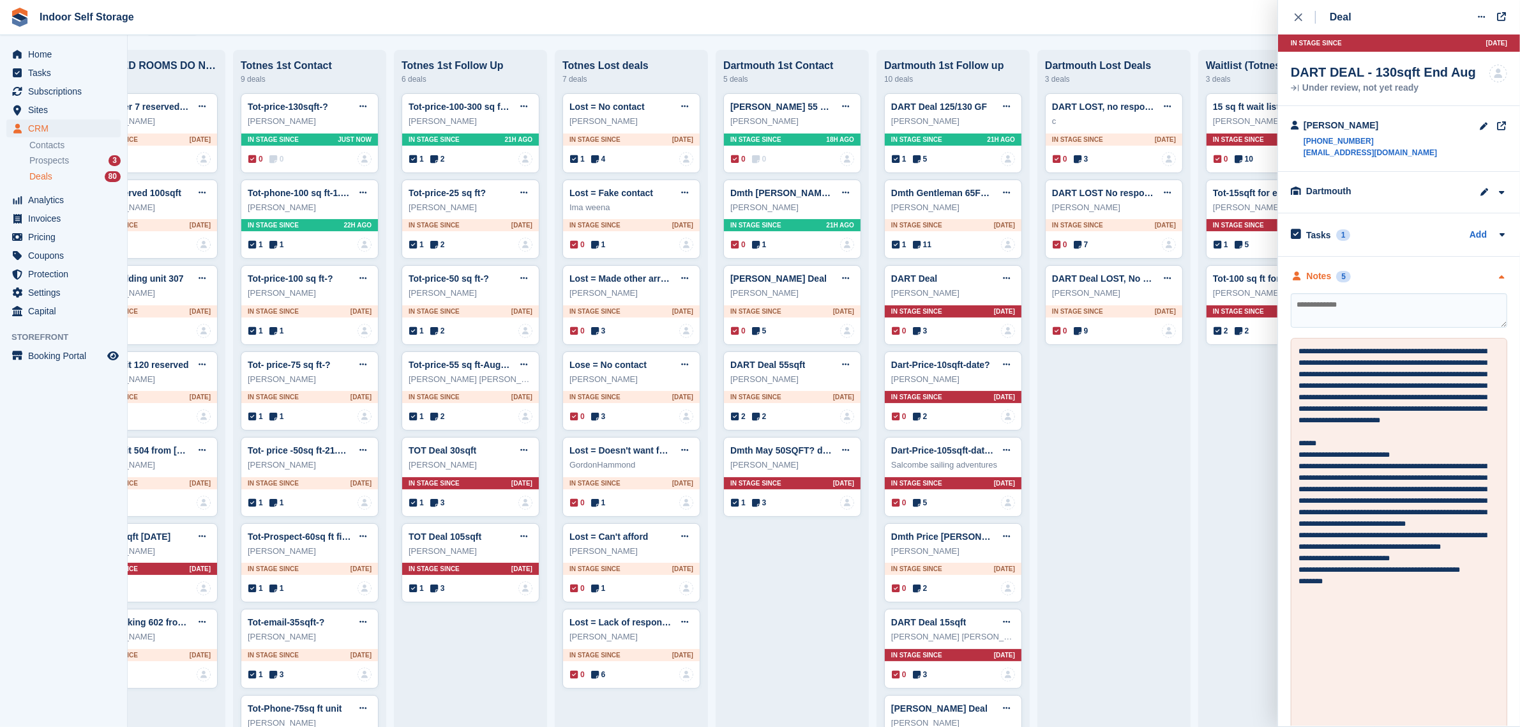
click at [1323, 273] on div "Notes" at bounding box center [1319, 275] width 25 height 13
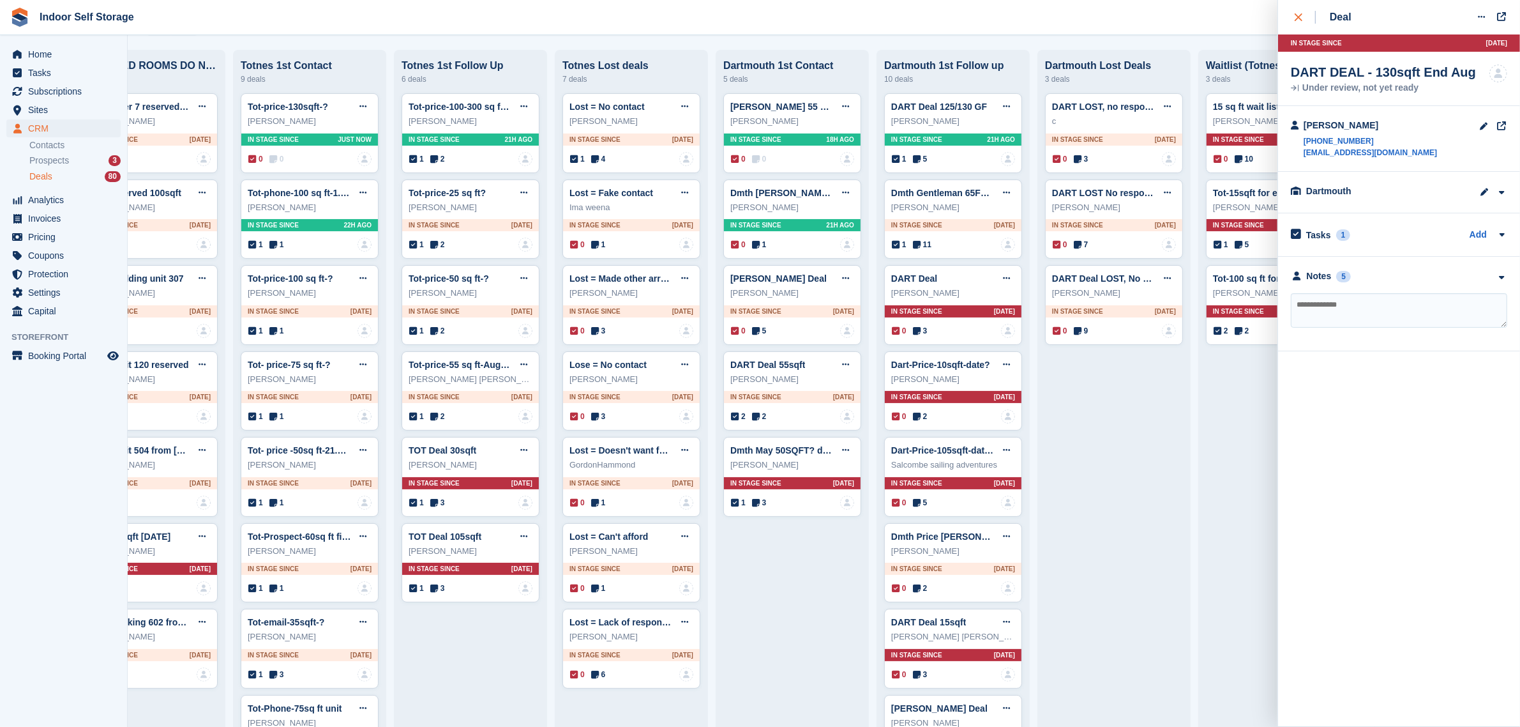
click at [1297, 16] on icon "close" at bounding box center [1299, 17] width 8 height 8
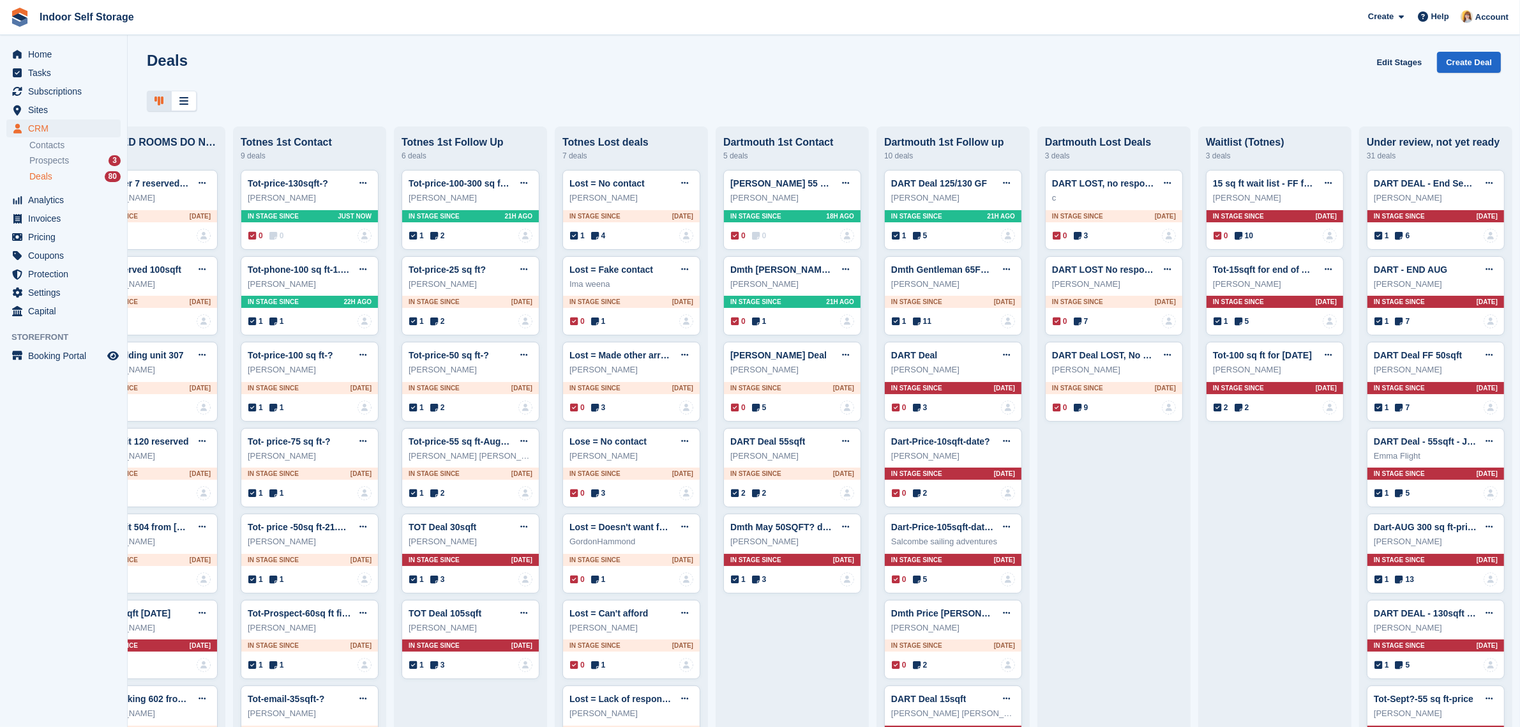
scroll to position [0, 0]
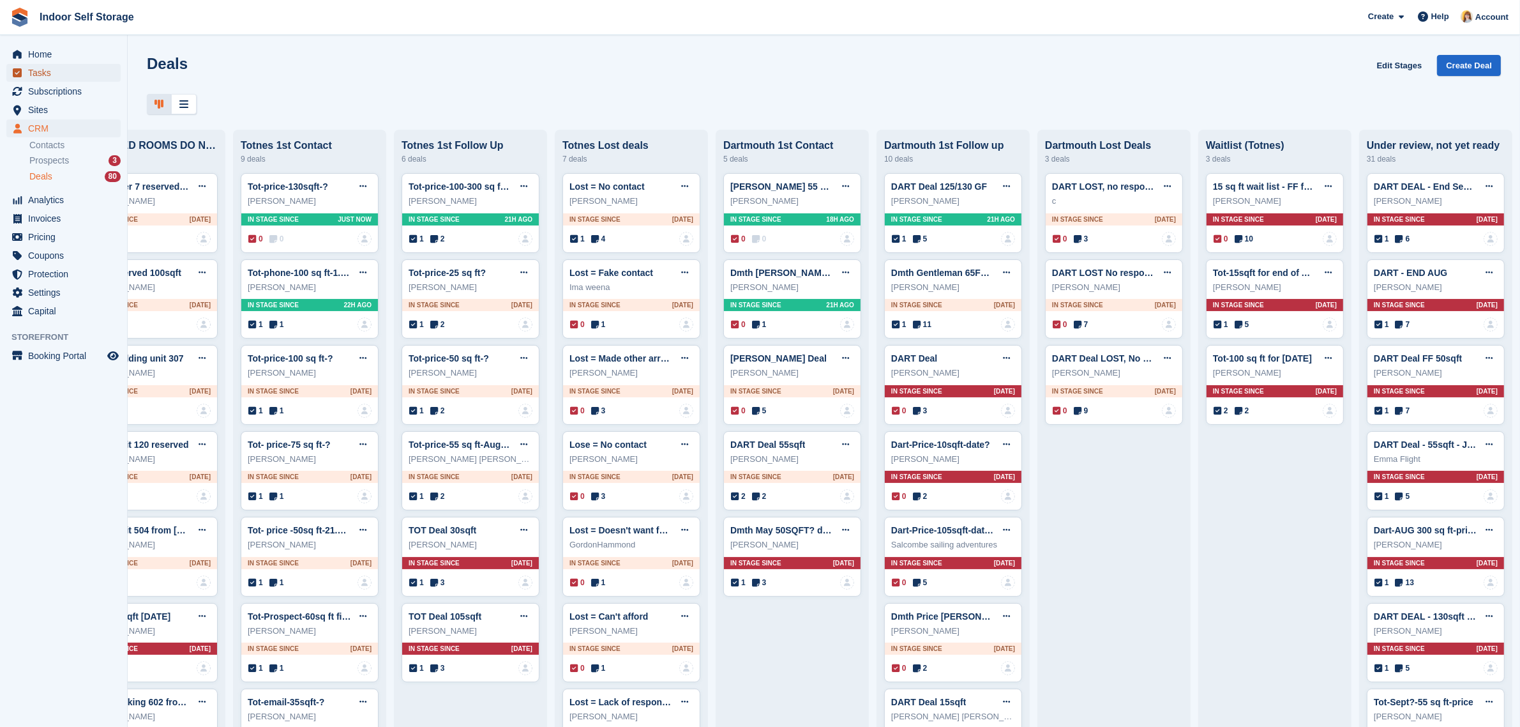
click at [42, 74] on span "Tasks" at bounding box center [66, 73] width 77 height 18
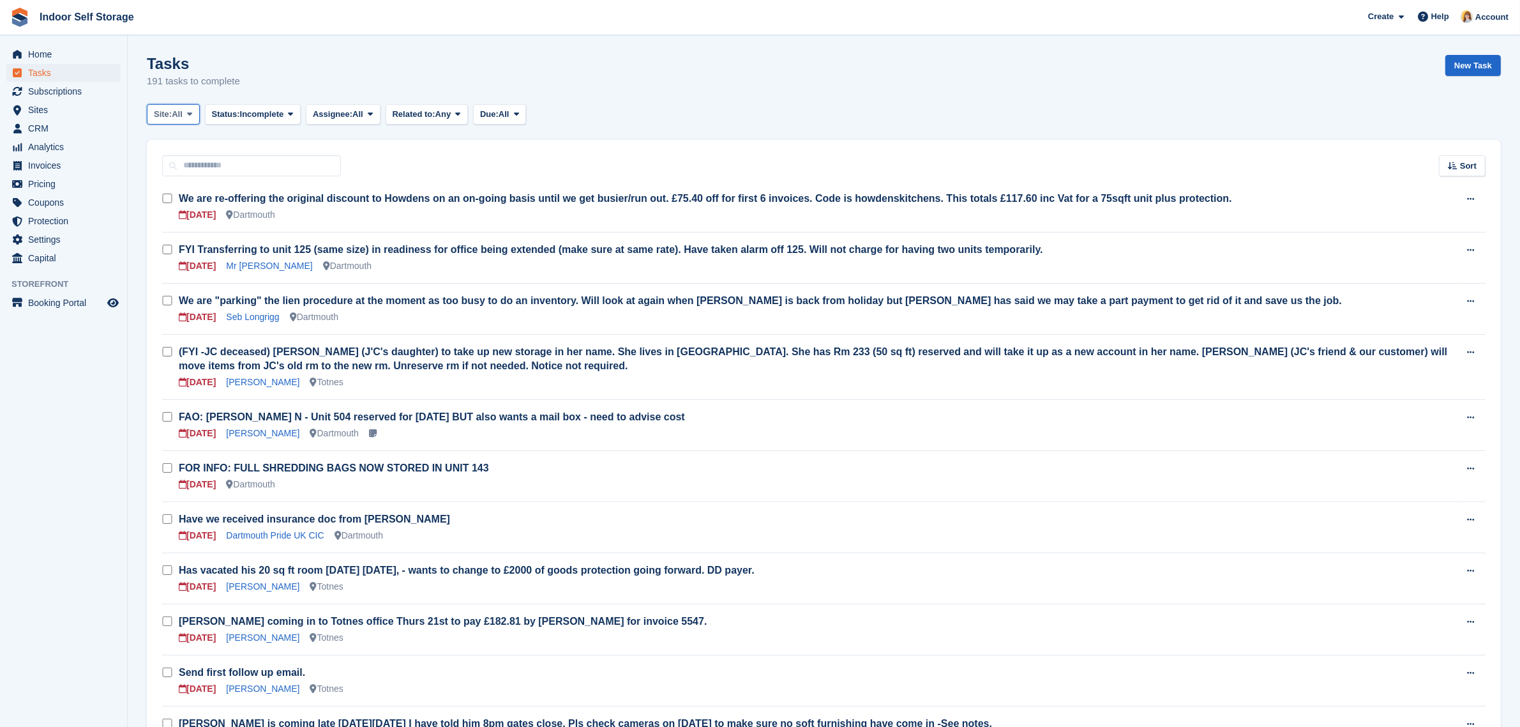
click at [171, 113] on span "Site:" at bounding box center [163, 114] width 18 height 13
click at [190, 169] on link "Dartmouth" at bounding box center [208, 167] width 111 height 23
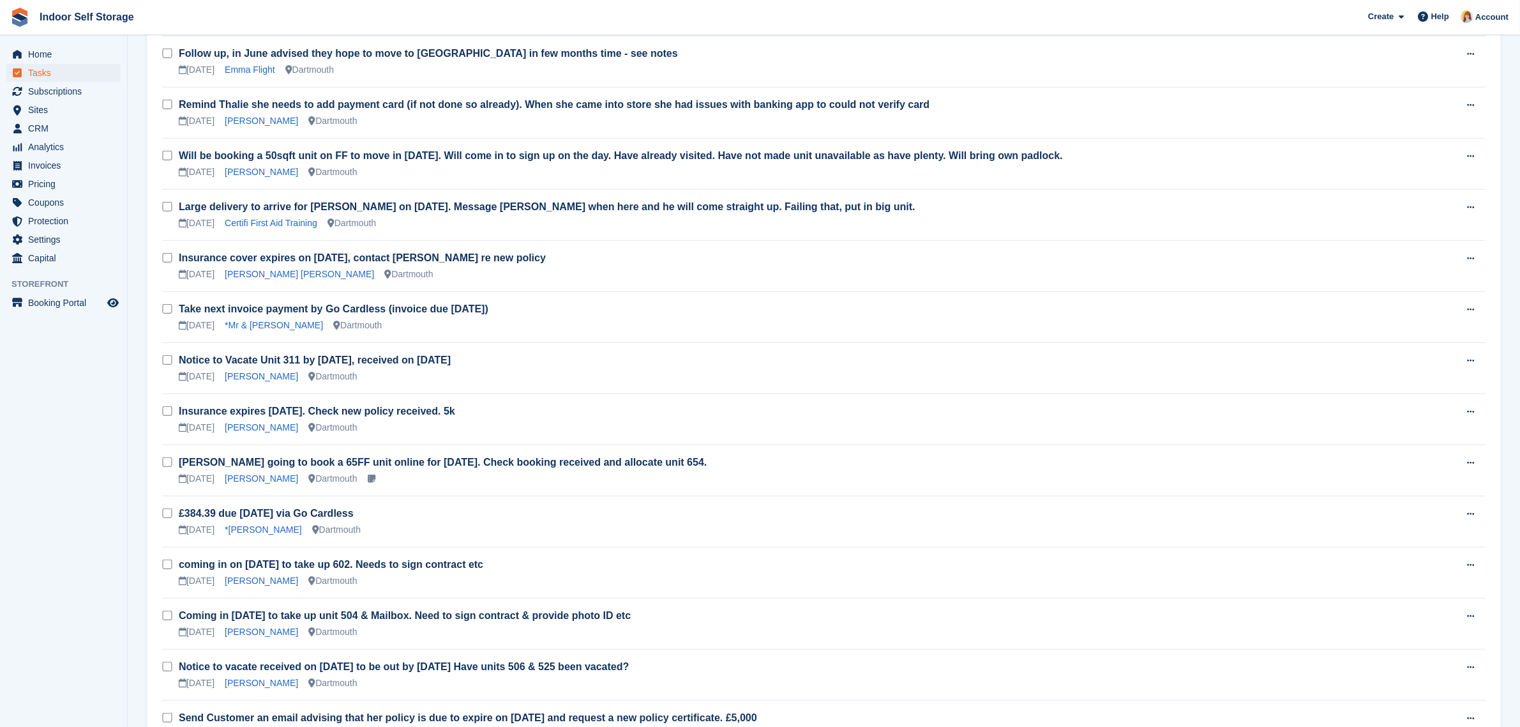
scroll to position [1038, 0]
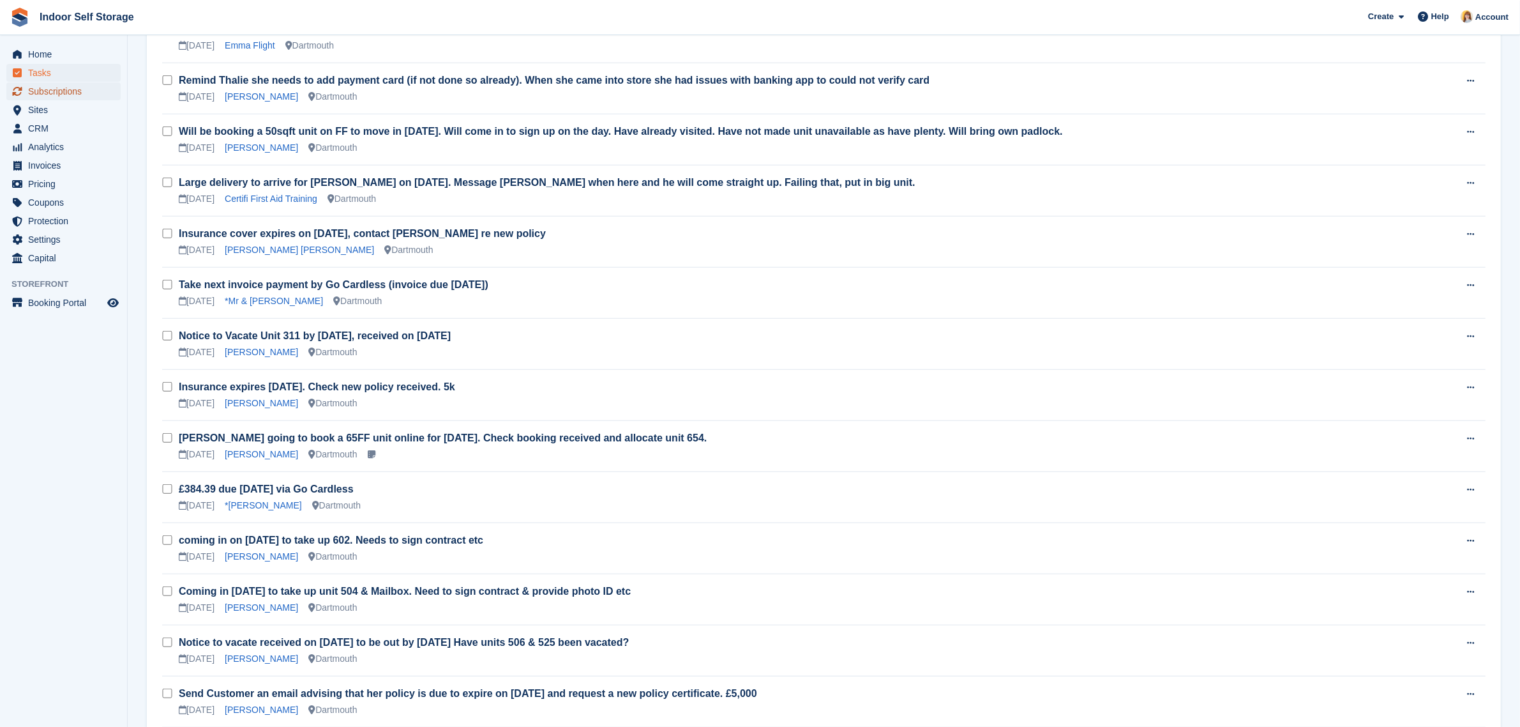
click at [63, 91] on span "Subscriptions" at bounding box center [66, 91] width 77 height 18
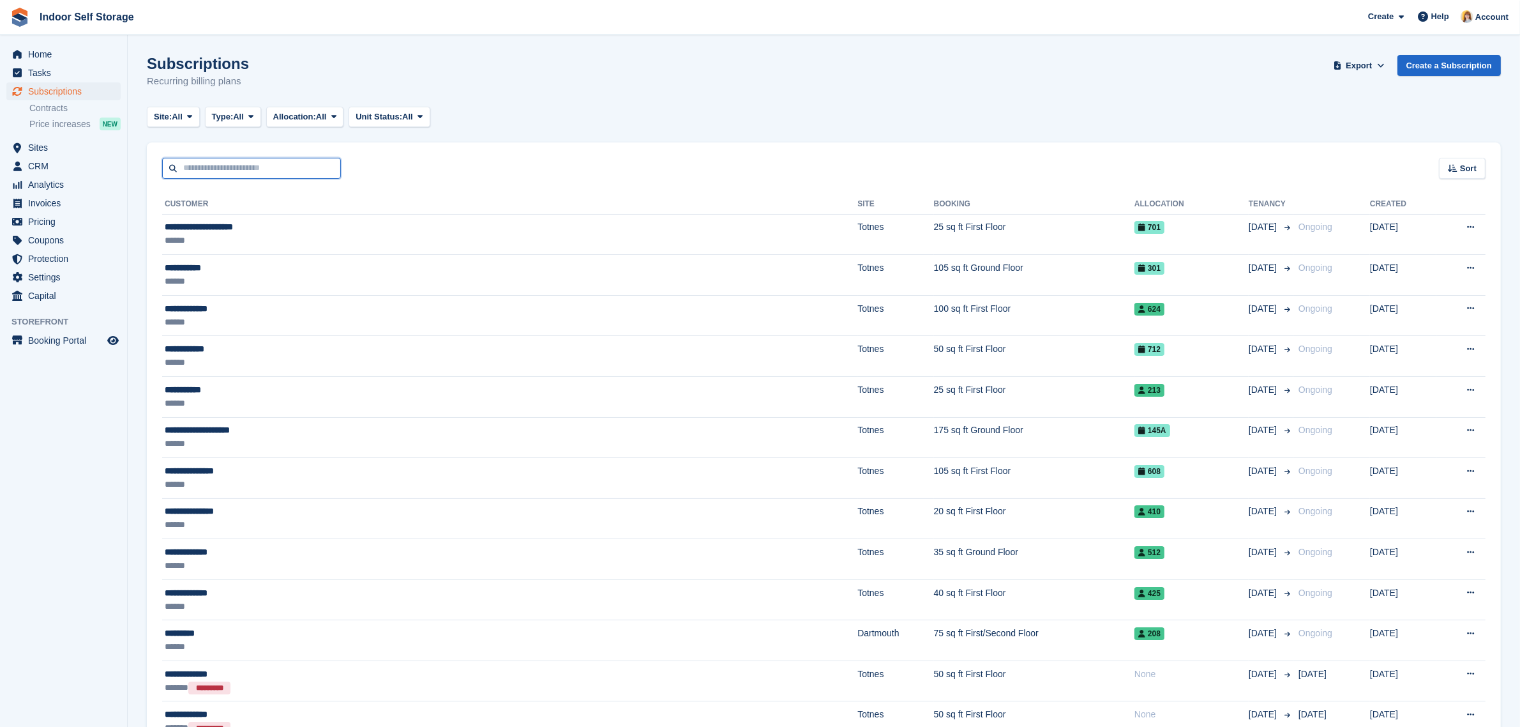
click at [208, 170] on input "text" at bounding box center [251, 168] width 179 height 21
type input "******"
click at [215, 167] on input "******" at bounding box center [251, 168] width 179 height 21
drag, startPoint x: 215, startPoint y: 167, endPoint x: 177, endPoint y: 167, distance: 37.0
click at [177, 167] on input "******" at bounding box center [251, 168] width 179 height 21
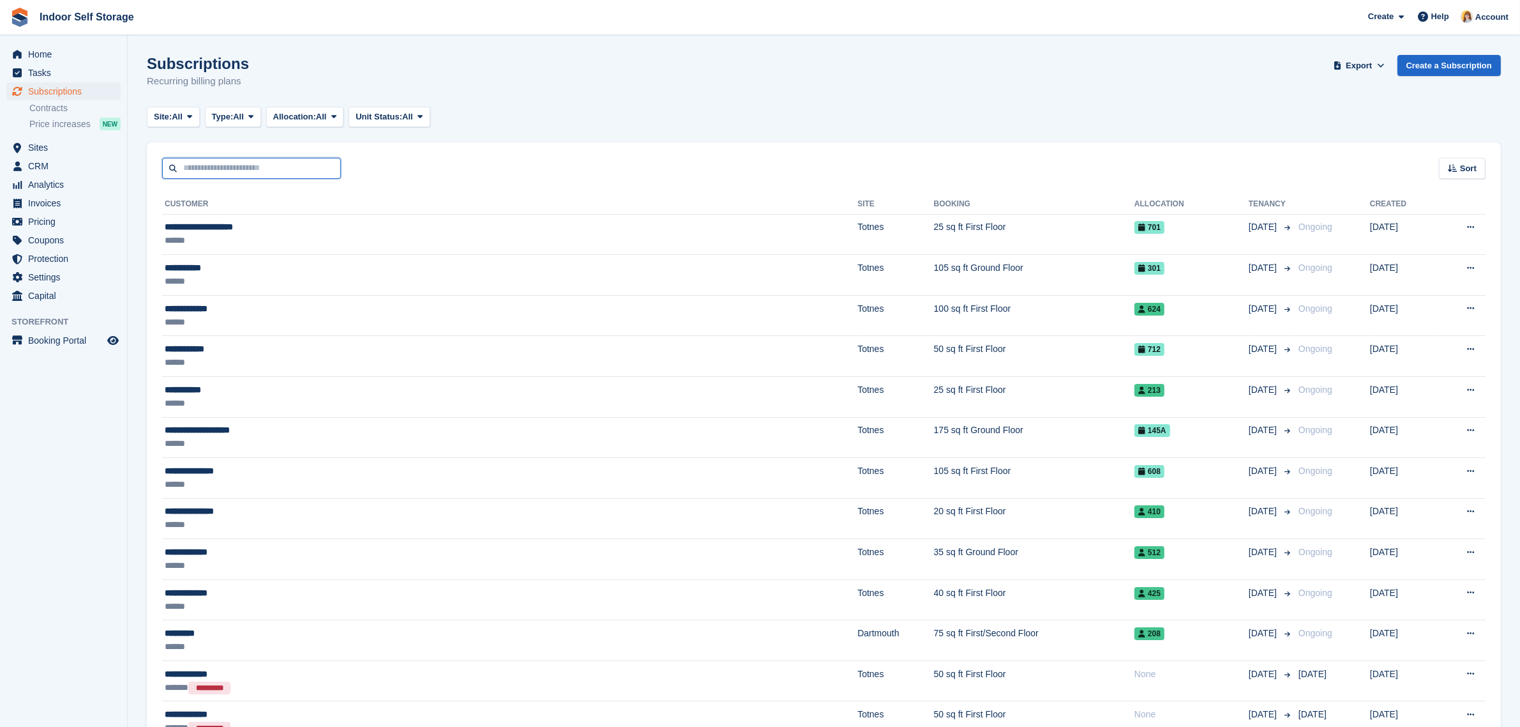
click at [197, 170] on input "text" at bounding box center [251, 168] width 179 height 21
click at [234, 116] on span "Type:" at bounding box center [223, 116] width 22 height 13
click at [238, 173] on link "Upcoming" at bounding box center [266, 169] width 111 height 23
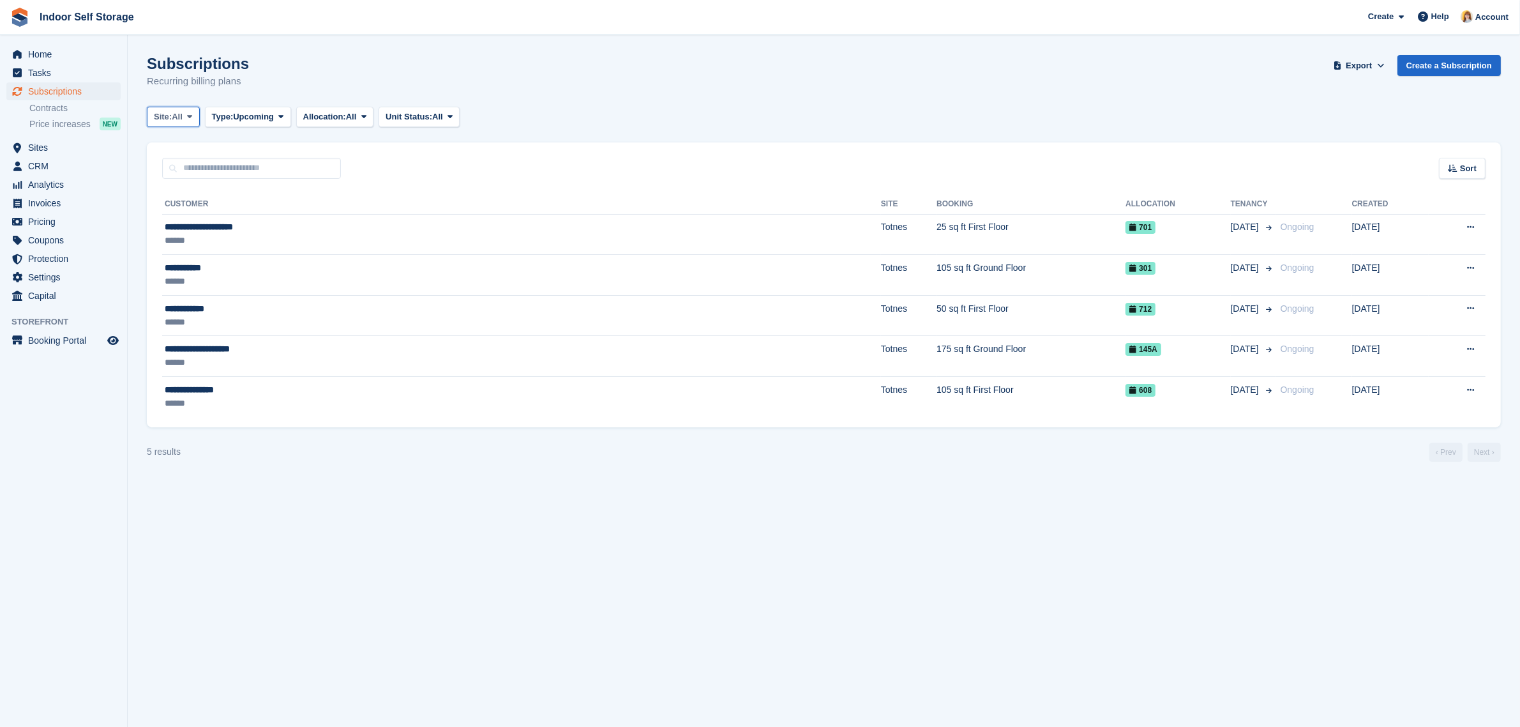
click at [185, 119] on button "Site: All" at bounding box center [173, 117] width 53 height 21
click at [42, 163] on span "CRM" at bounding box center [66, 166] width 77 height 18
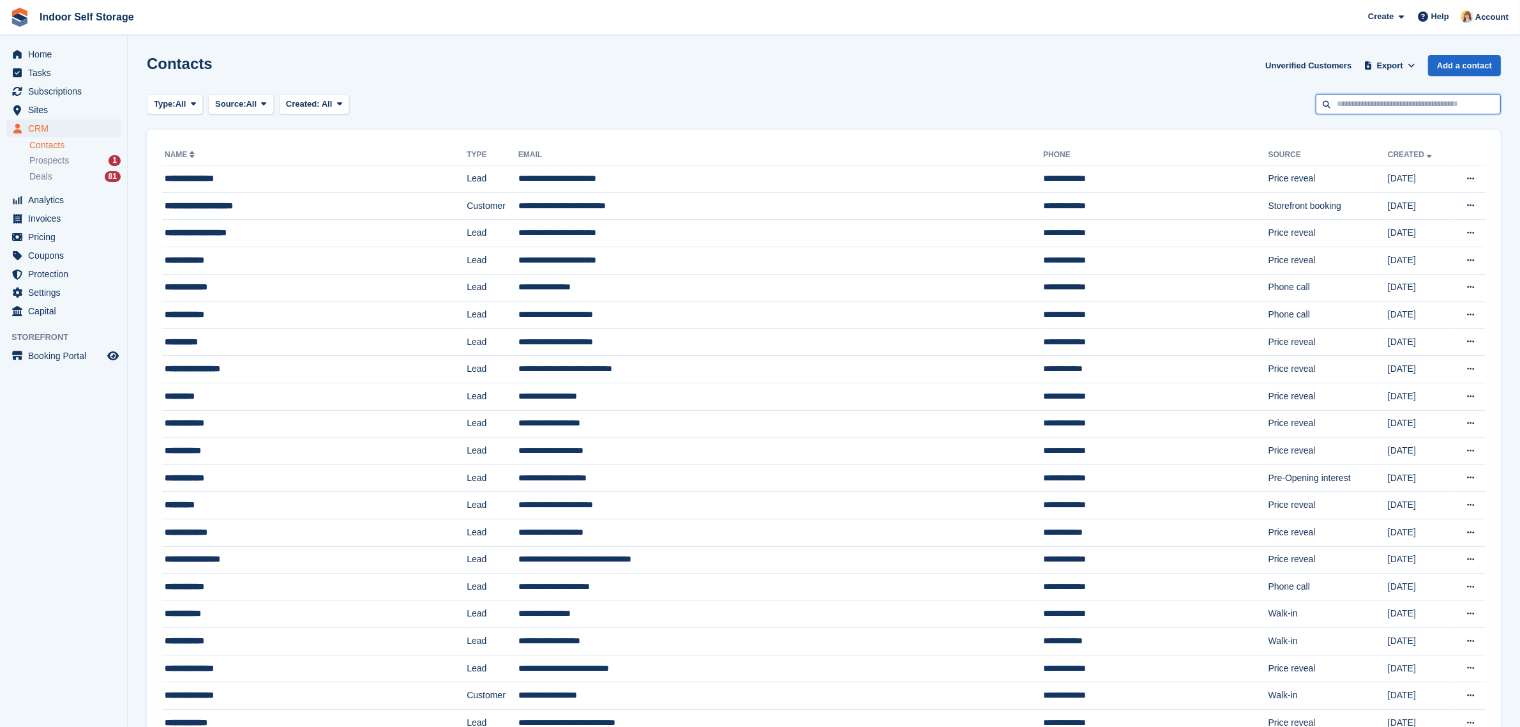
click at [1412, 106] on input "text" at bounding box center [1408, 104] width 185 height 21
type input "*****"
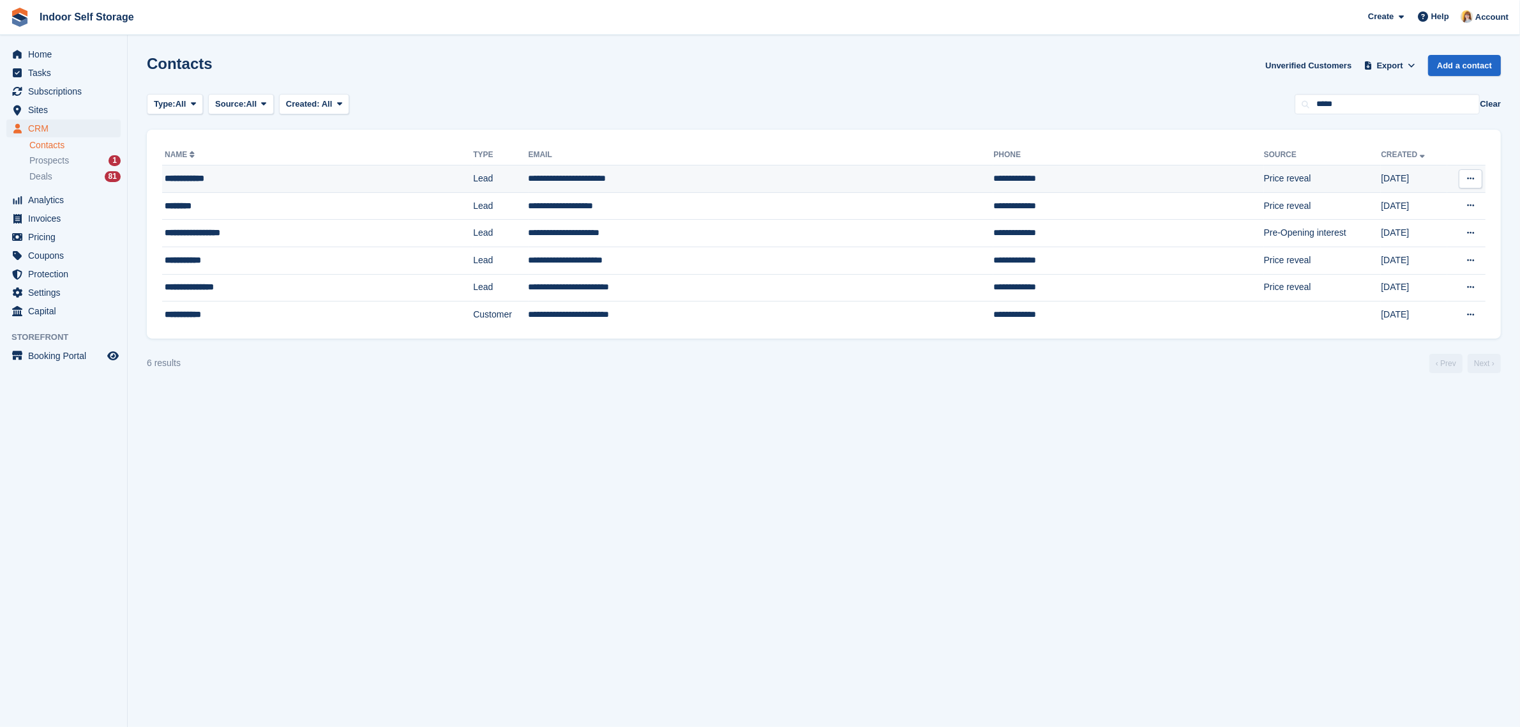
click at [237, 179] on div "**********" at bounding box center [273, 178] width 216 height 13
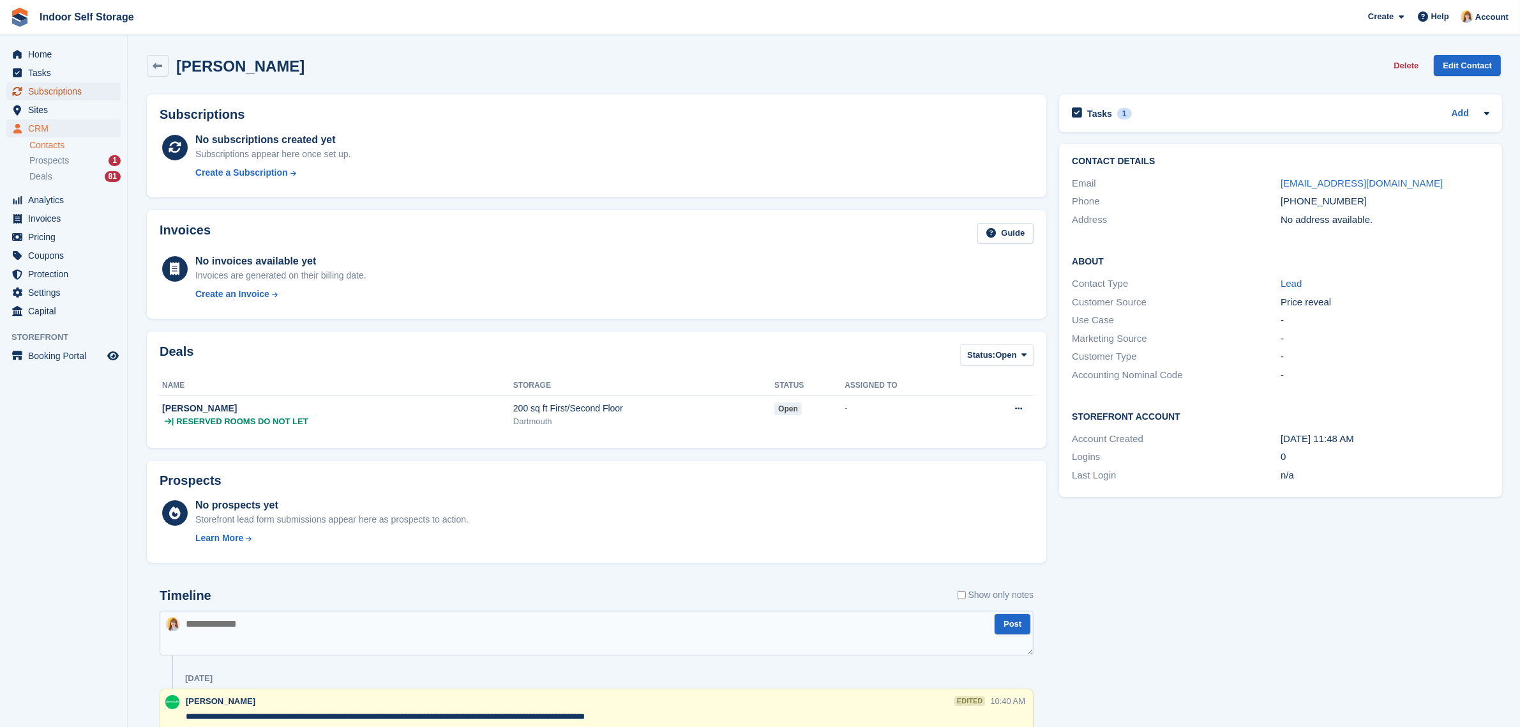
click at [82, 90] on span "Subscriptions" at bounding box center [66, 91] width 77 height 18
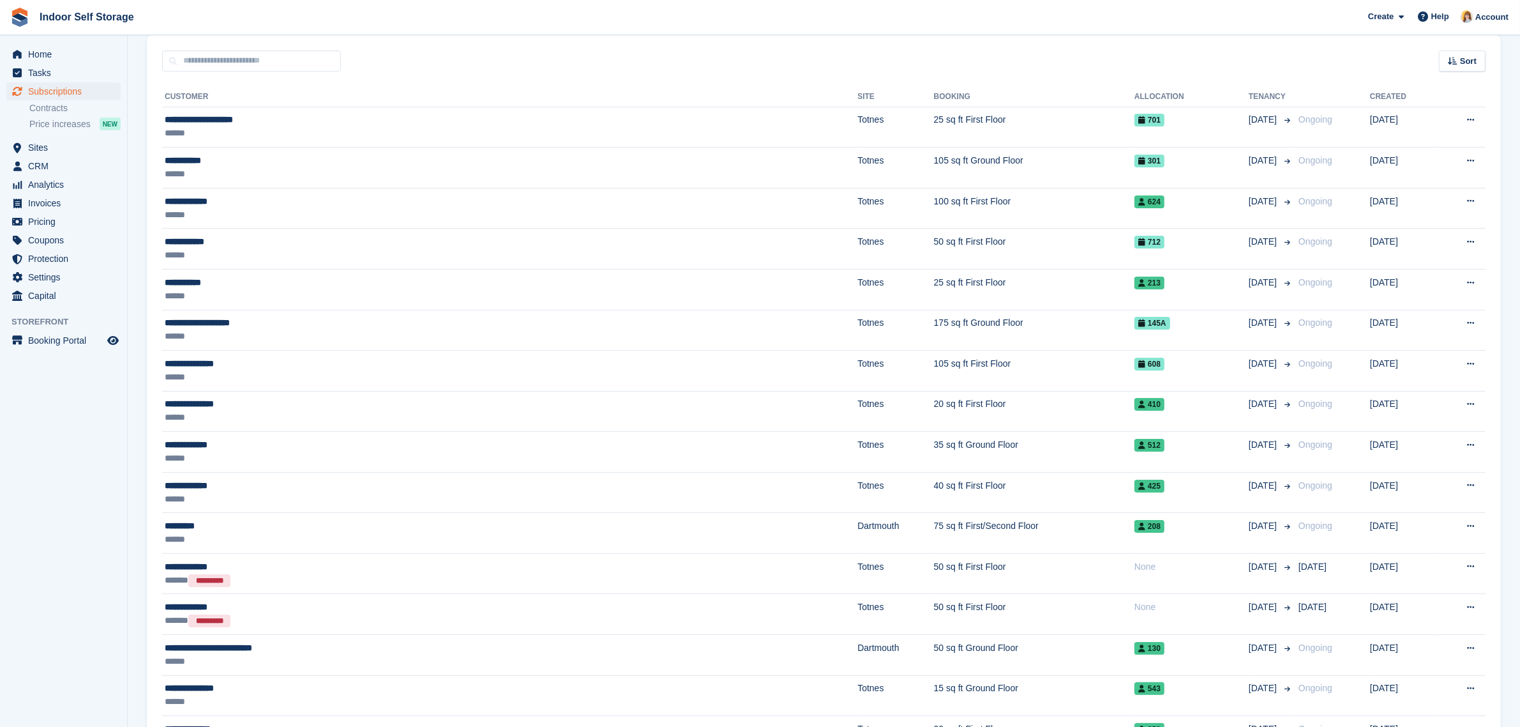
scroll to position [80, 0]
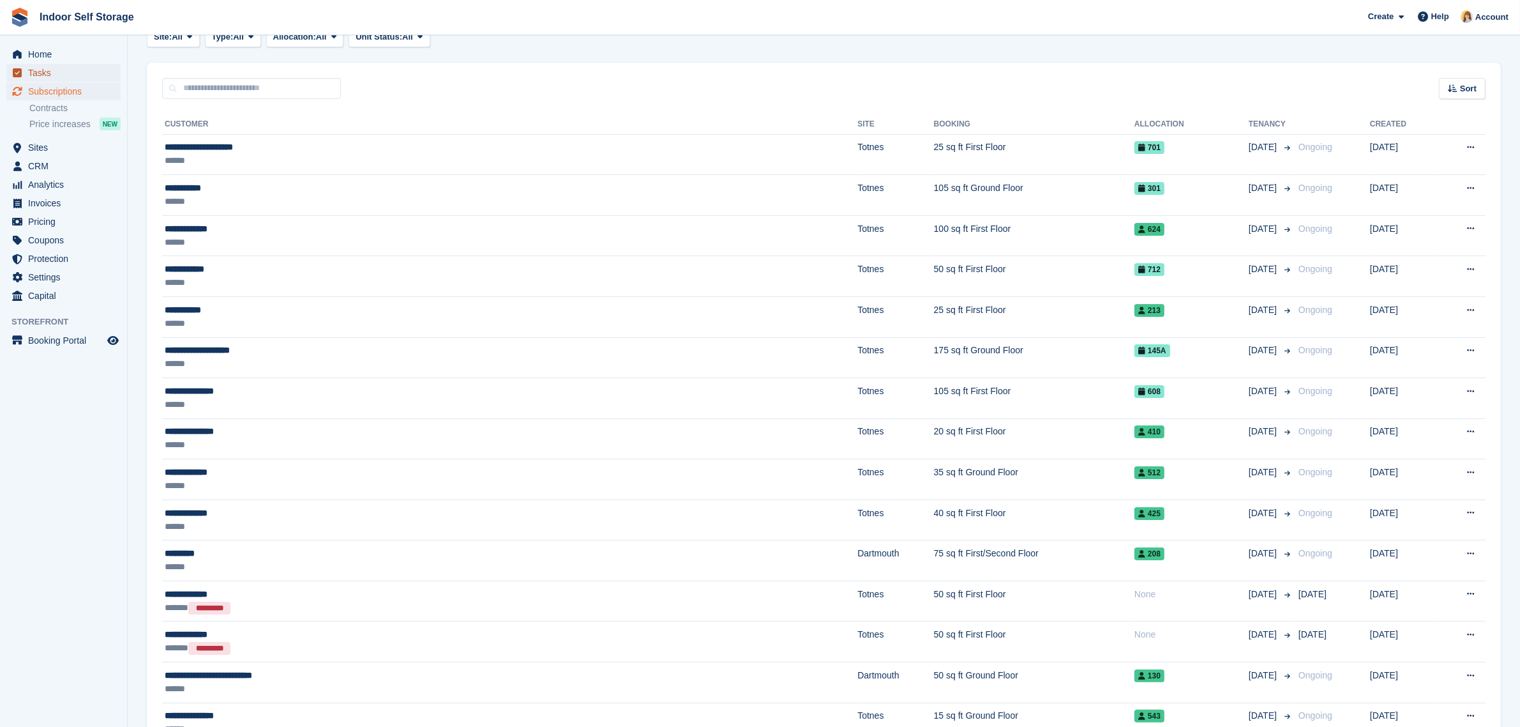
click at [52, 70] on span "Tasks" at bounding box center [66, 73] width 77 height 18
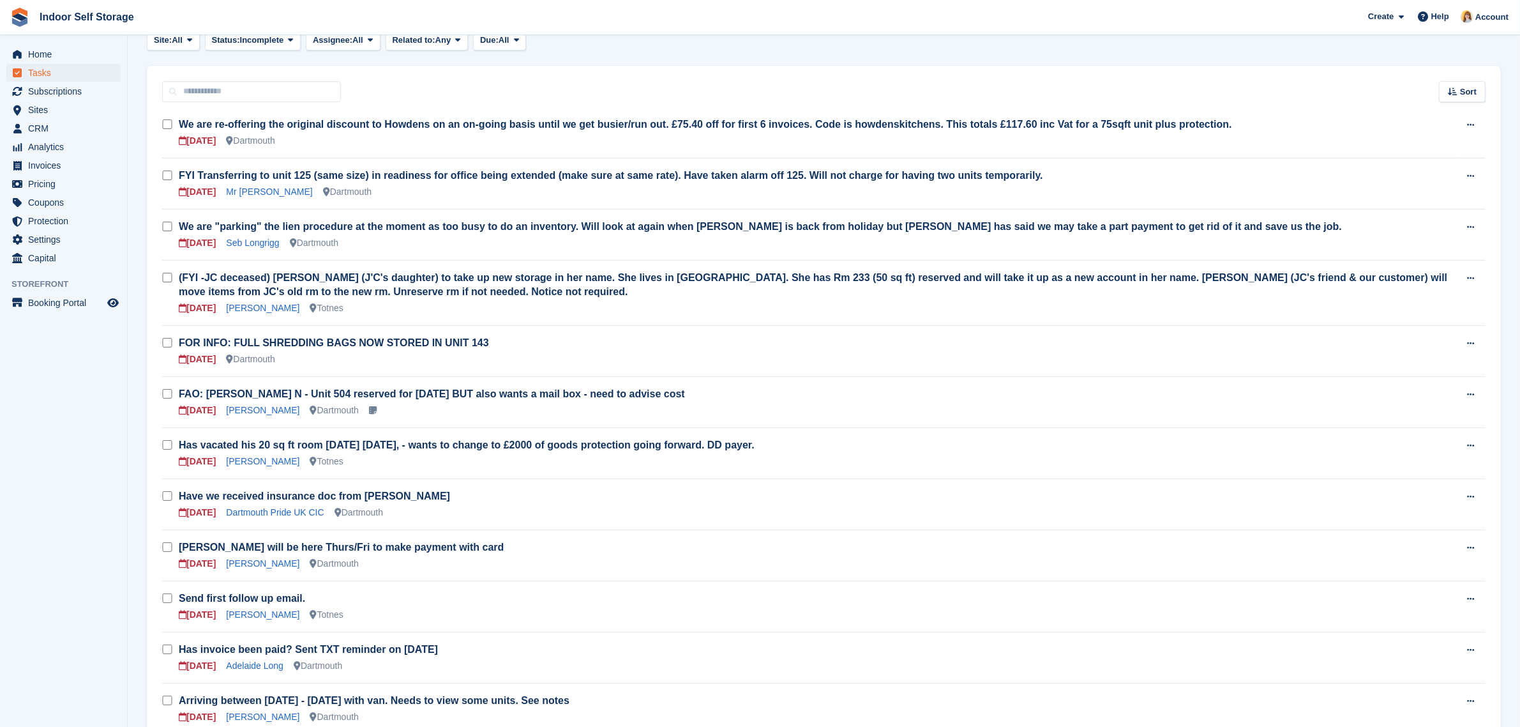
scroll to position [239, 0]
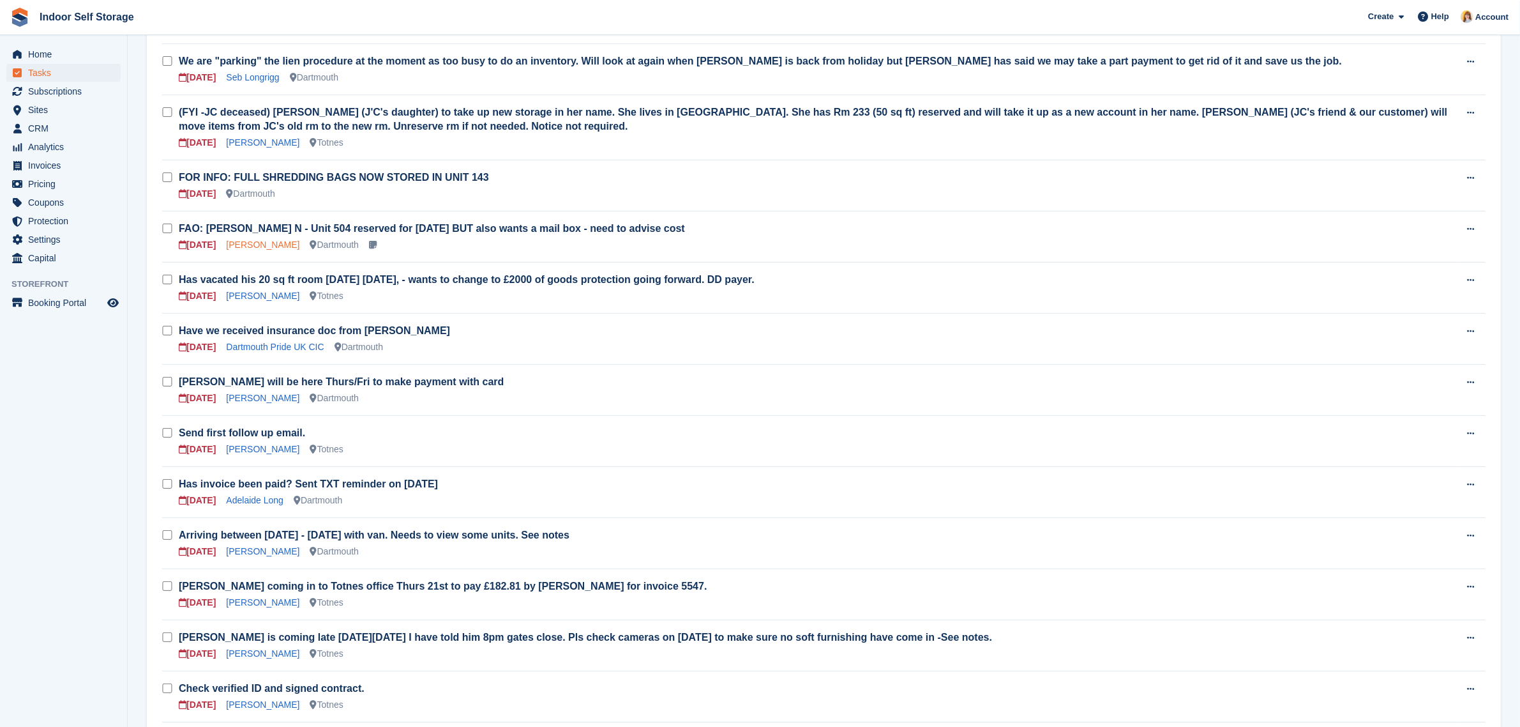
click at [266, 241] on link "[PERSON_NAME]" at bounding box center [262, 244] width 73 height 10
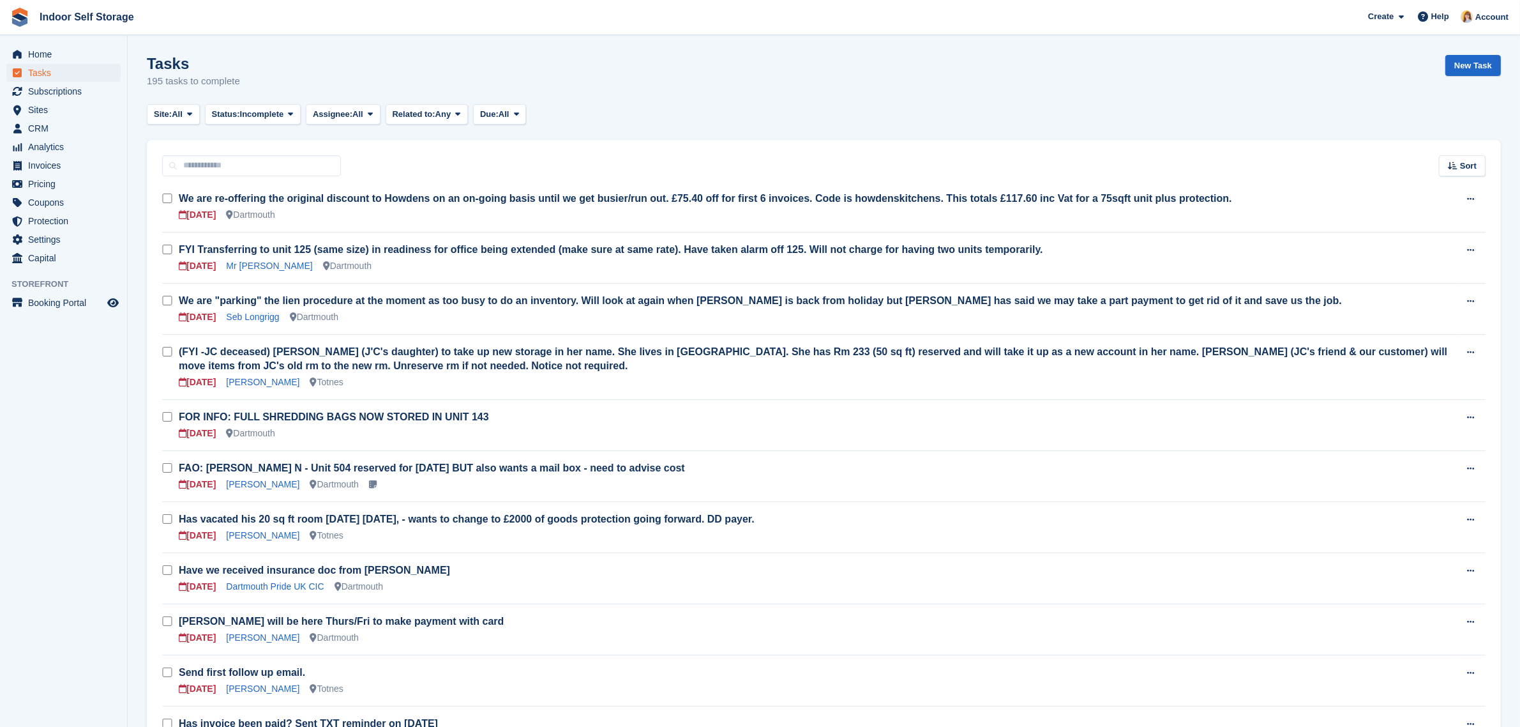
scroll to position [239, 0]
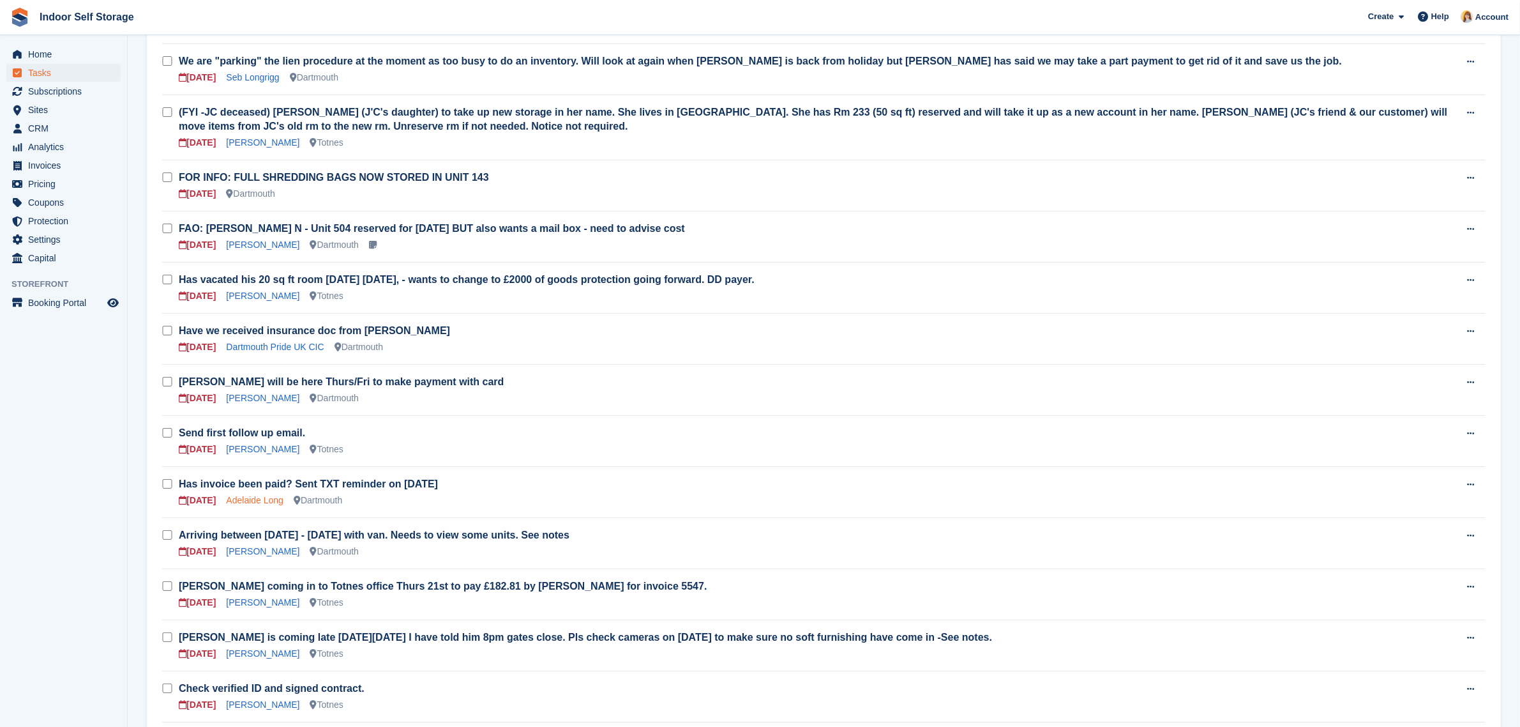
click at [255, 502] on link "Adelaide Long" at bounding box center [254, 500] width 57 height 10
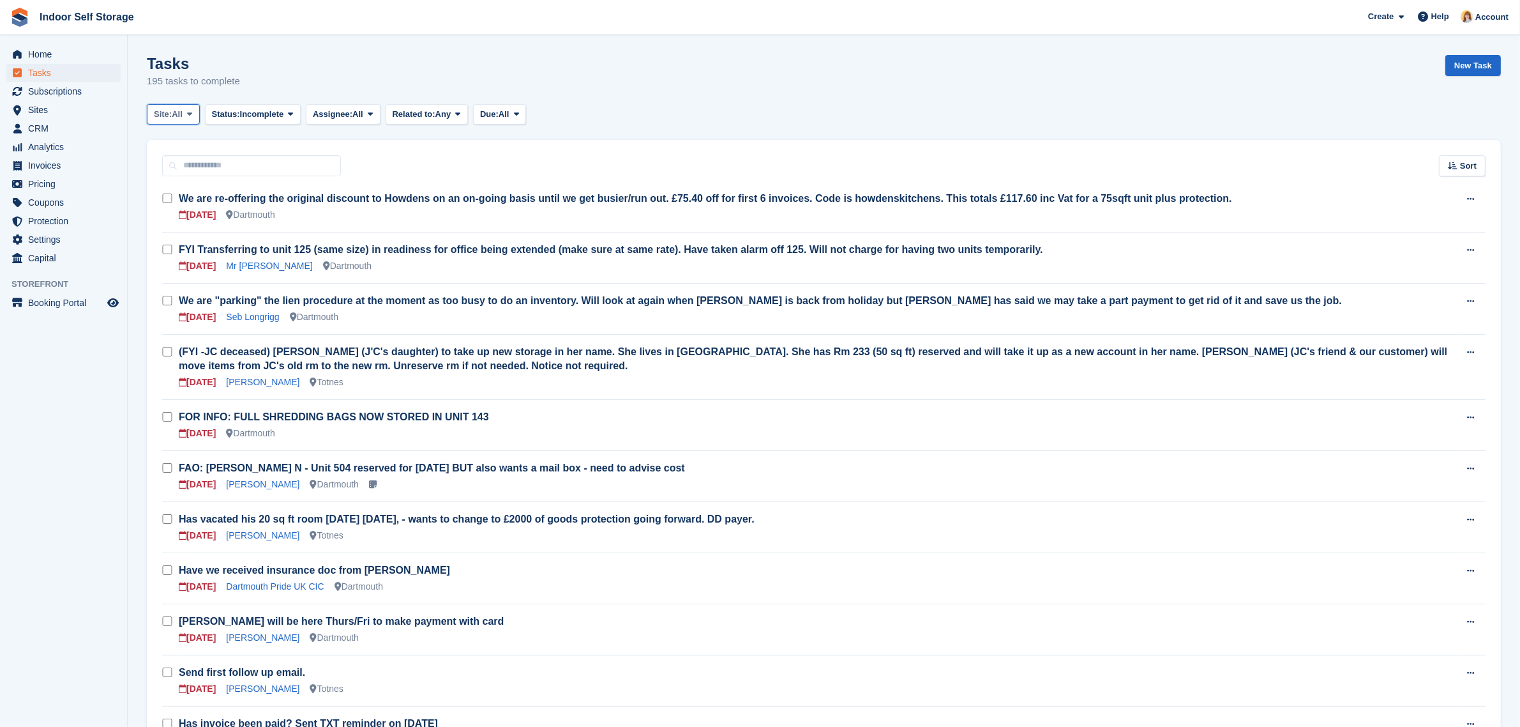
click at [195, 116] on span at bounding box center [190, 114] width 10 height 10
click at [181, 171] on link "Dartmouth" at bounding box center [208, 167] width 111 height 23
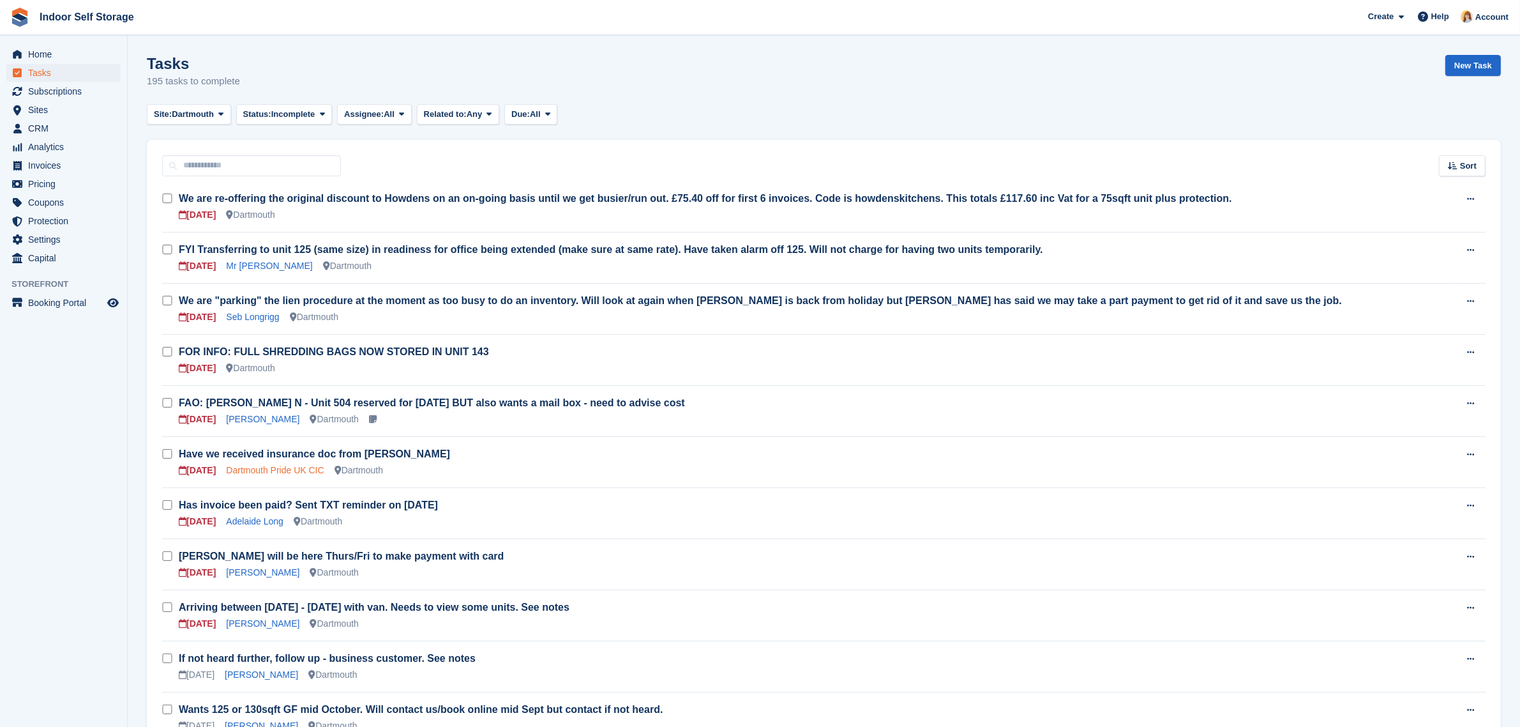
click at [256, 469] on link "Dartmouth Pride UK CIC" at bounding box center [275, 470] width 98 height 10
click at [246, 626] on link "nicholas may" at bounding box center [262, 623] width 73 height 10
click at [239, 675] on link "J Burdett" at bounding box center [261, 674] width 73 height 10
click at [56, 88] on span "Subscriptions" at bounding box center [66, 91] width 77 height 18
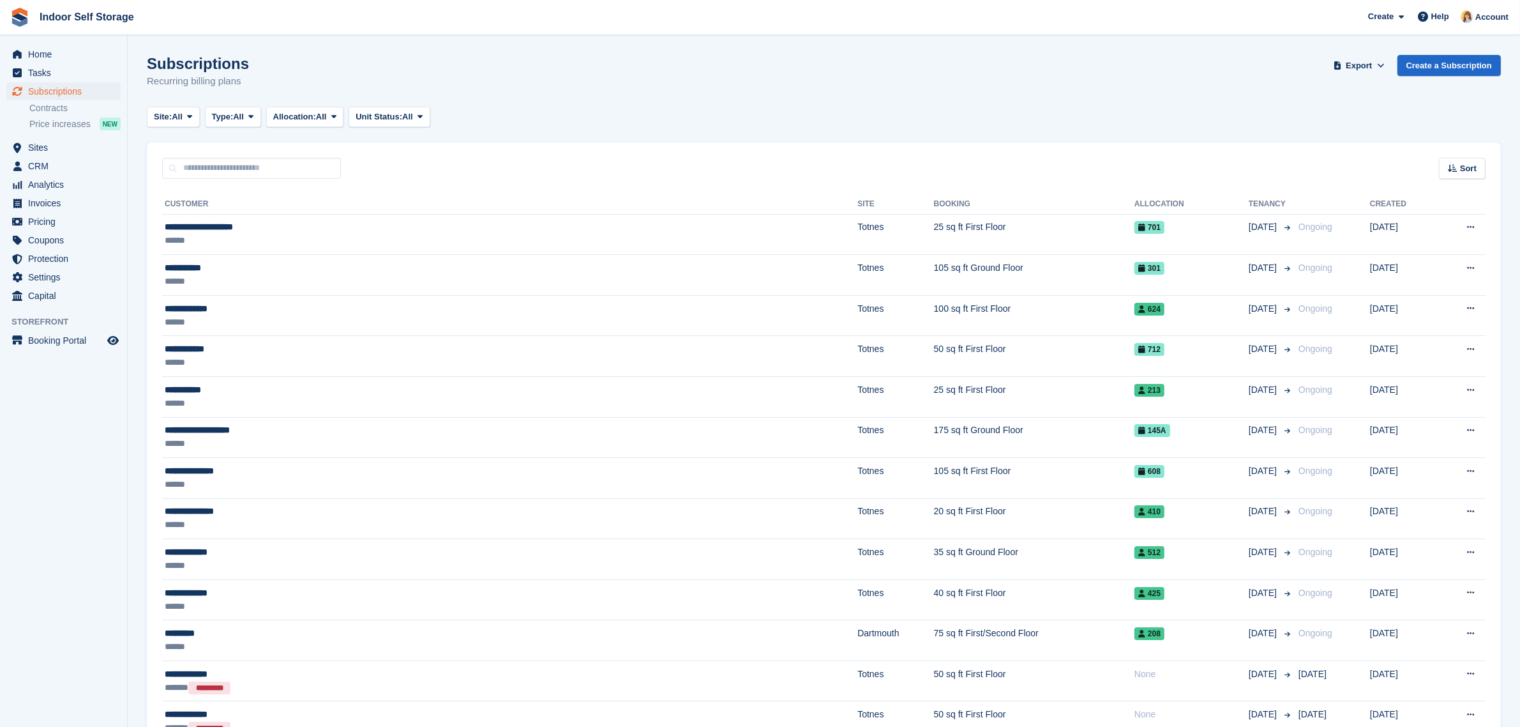
click at [238, 170] on input "text" at bounding box center [251, 168] width 179 height 21
type input "*****"
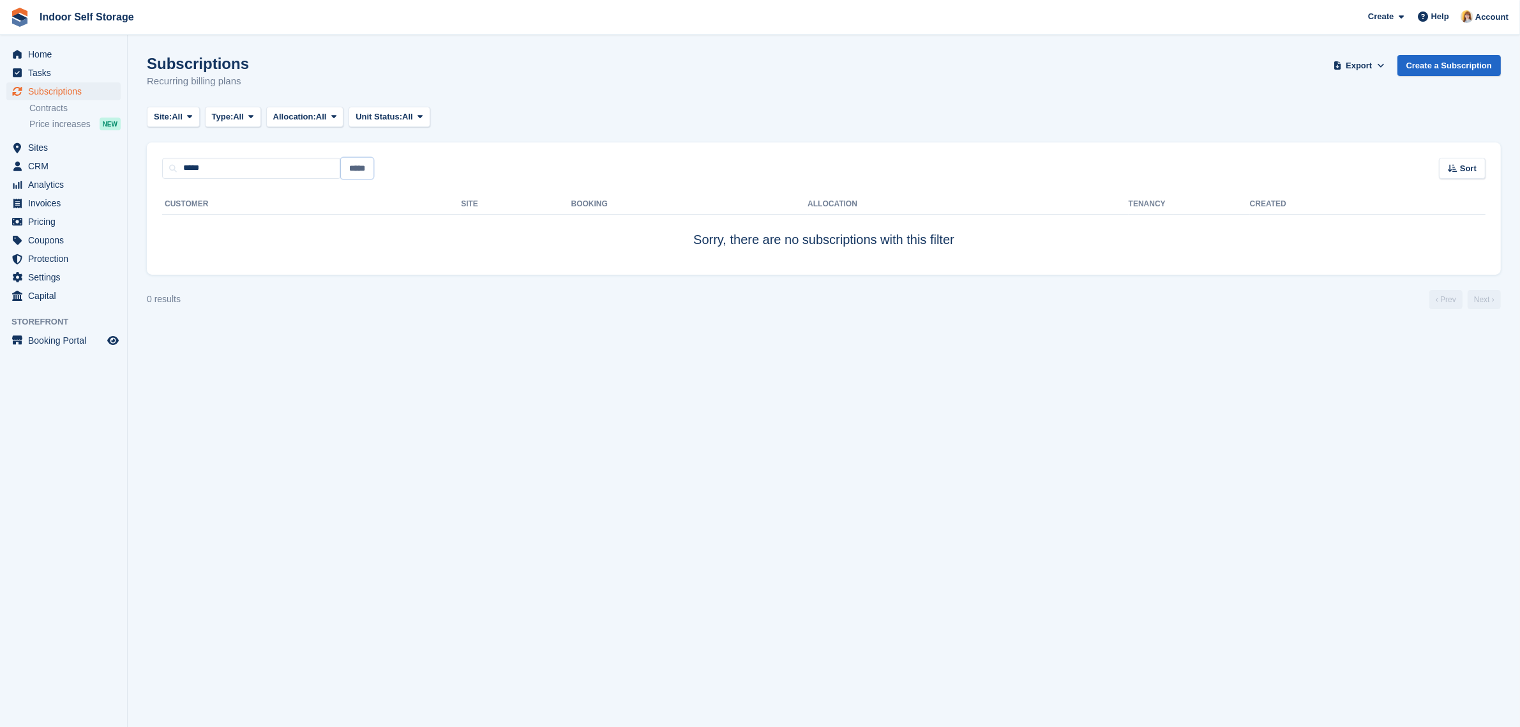
click at [355, 167] on input "*****" at bounding box center [357, 168] width 33 height 21
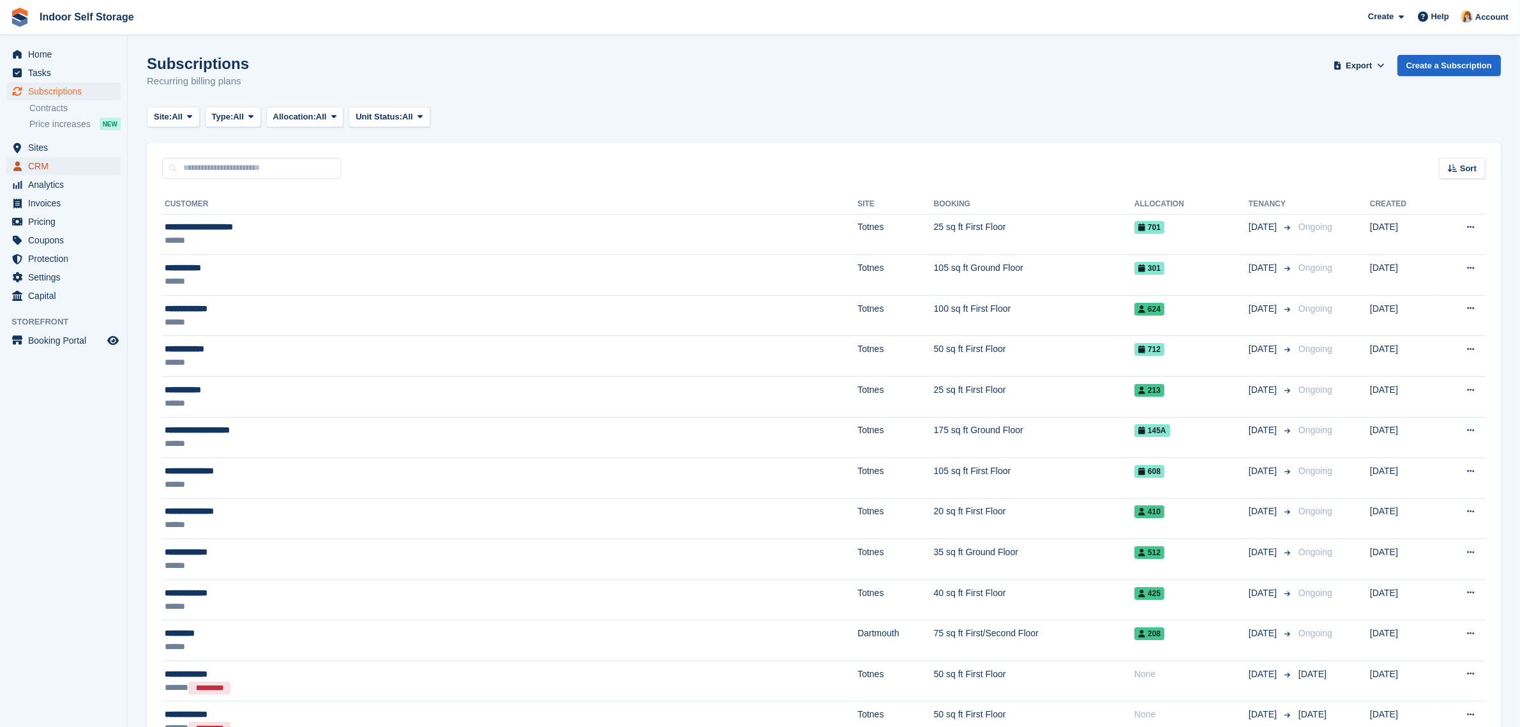
click at [43, 166] on span "CRM" at bounding box center [66, 166] width 77 height 18
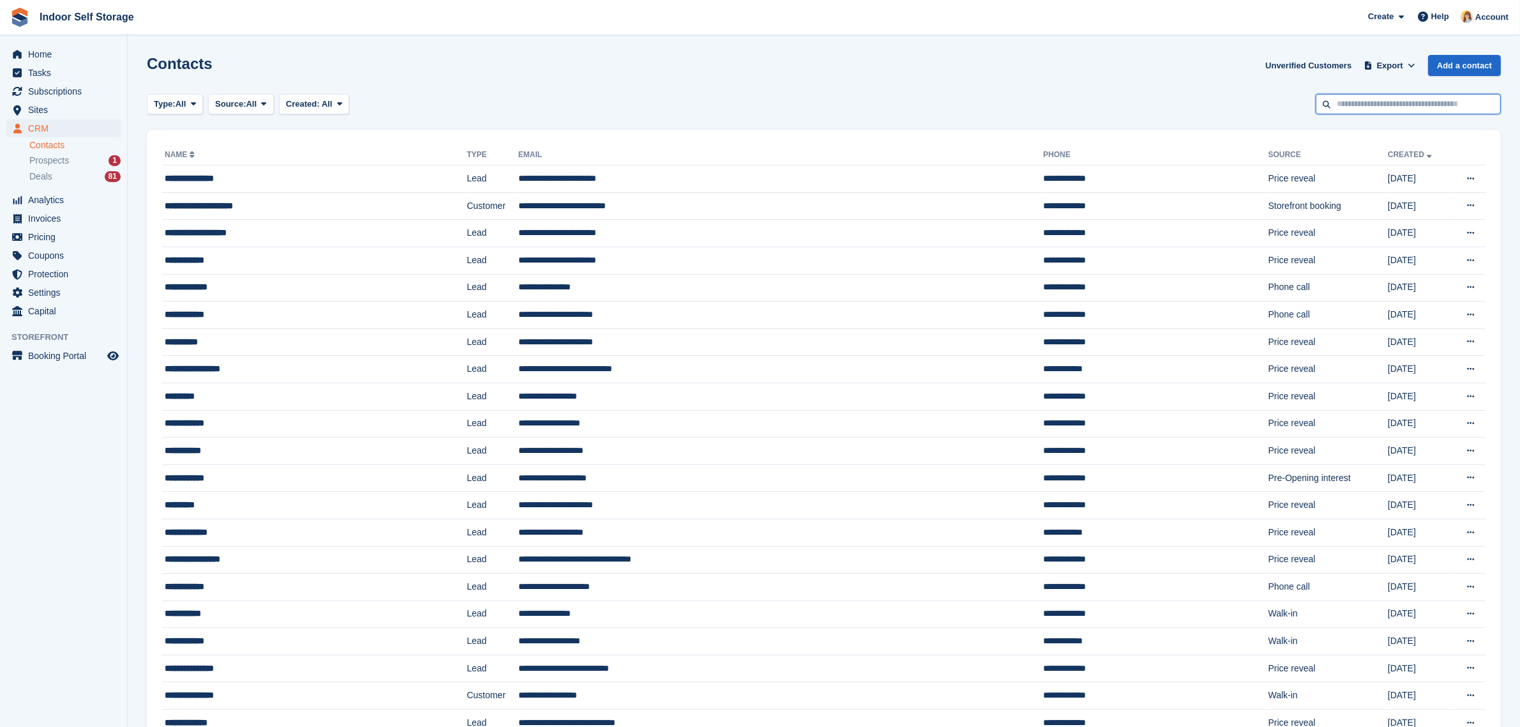
click at [1381, 107] on input "text" at bounding box center [1408, 104] width 185 height 21
type input "*****"
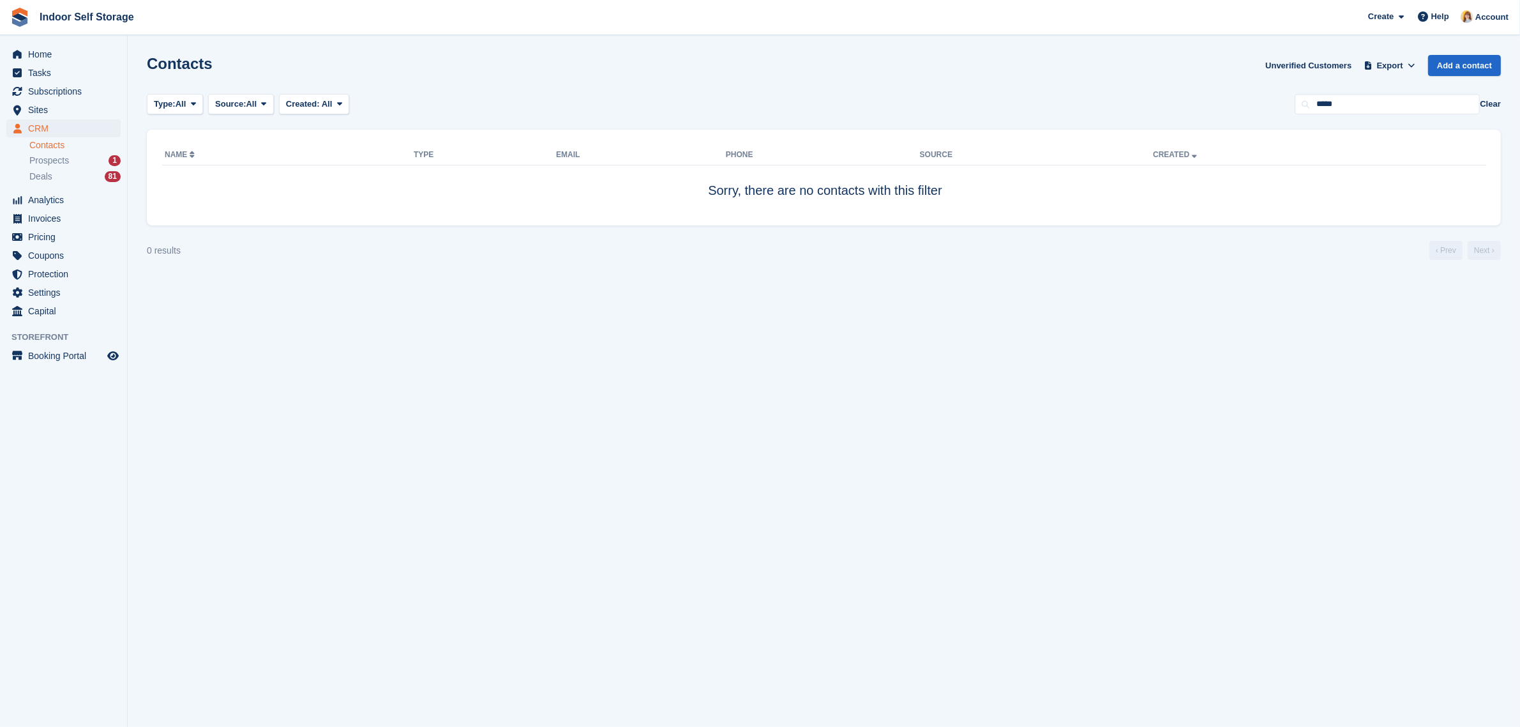
click at [1494, 104] on button "Clear" at bounding box center [1490, 104] width 21 height 13
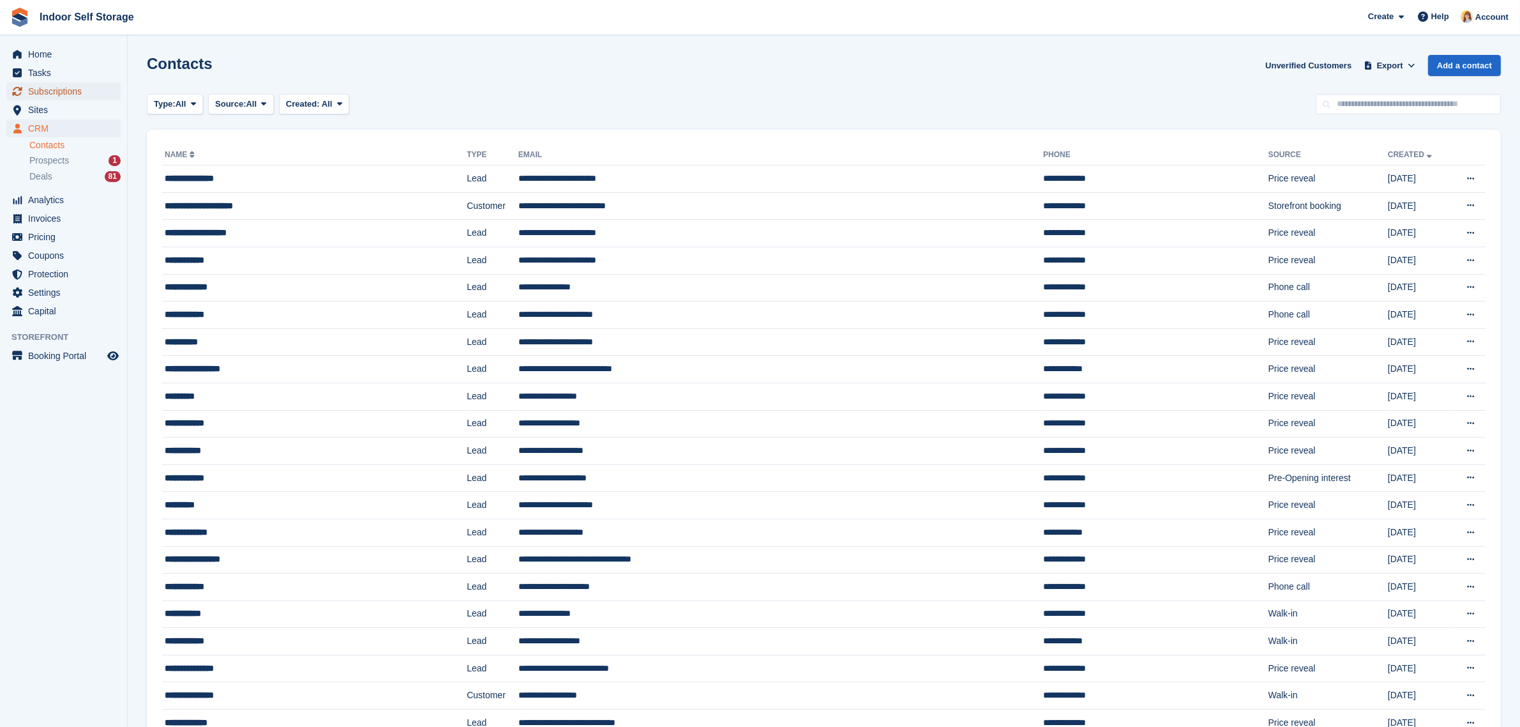
click at [57, 89] on span "Subscriptions" at bounding box center [66, 91] width 77 height 18
